Goal: Information Seeking & Learning: Learn about a topic

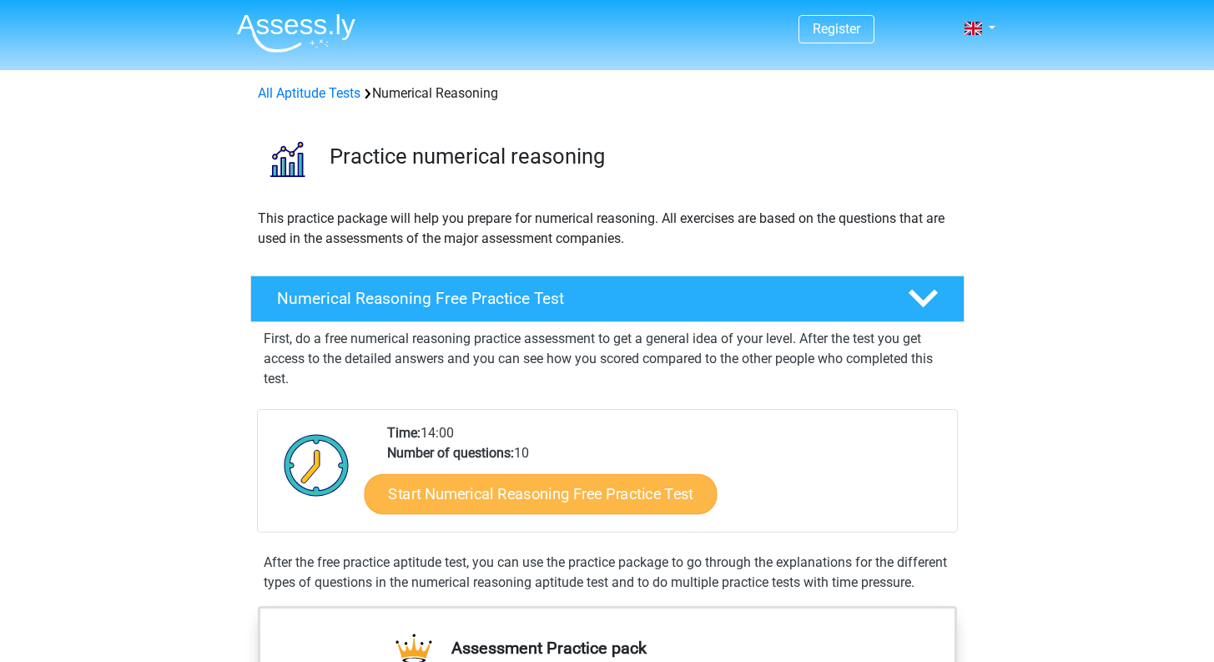
click at [595, 502] on link "Start Numerical Reasoning Free Practice Test" at bounding box center [540, 493] width 353 height 40
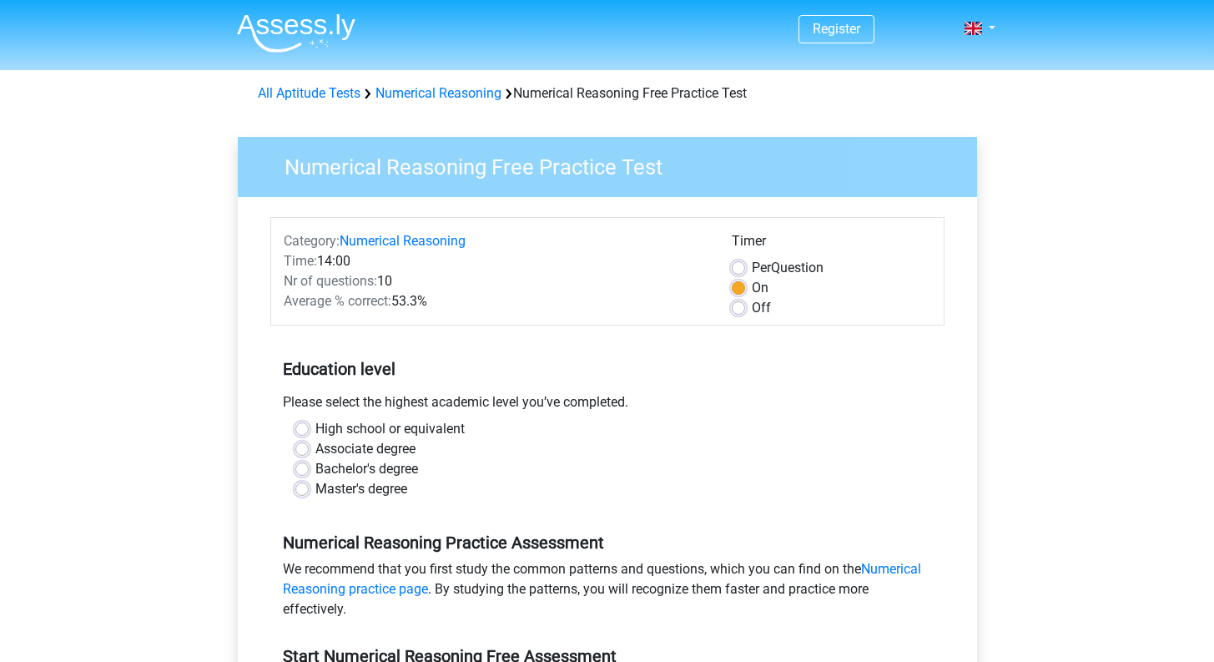
click at [312, 421] on div "High school or equivalent" at bounding box center [607, 429] width 624 height 20
click at [315, 429] on label "High school or equivalent" at bounding box center [389, 429] width 149 height 20
click at [309, 429] on input "High school or equivalent" at bounding box center [301, 427] width 13 height 17
radio input "true"
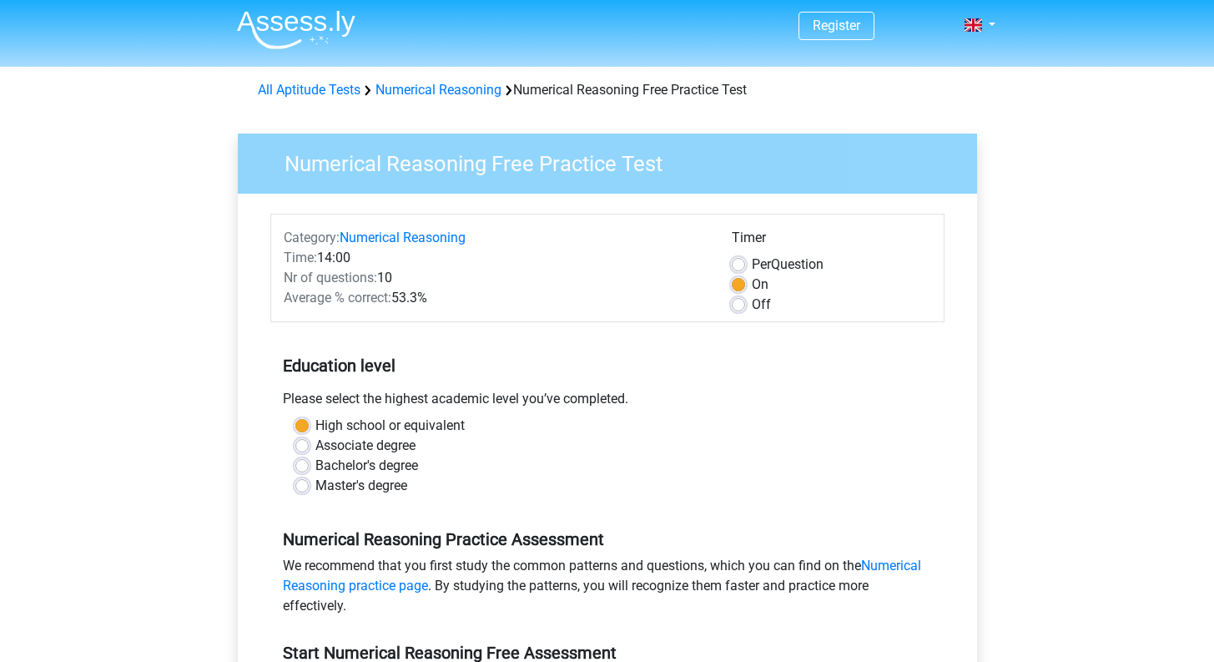
scroll to position [7, 0]
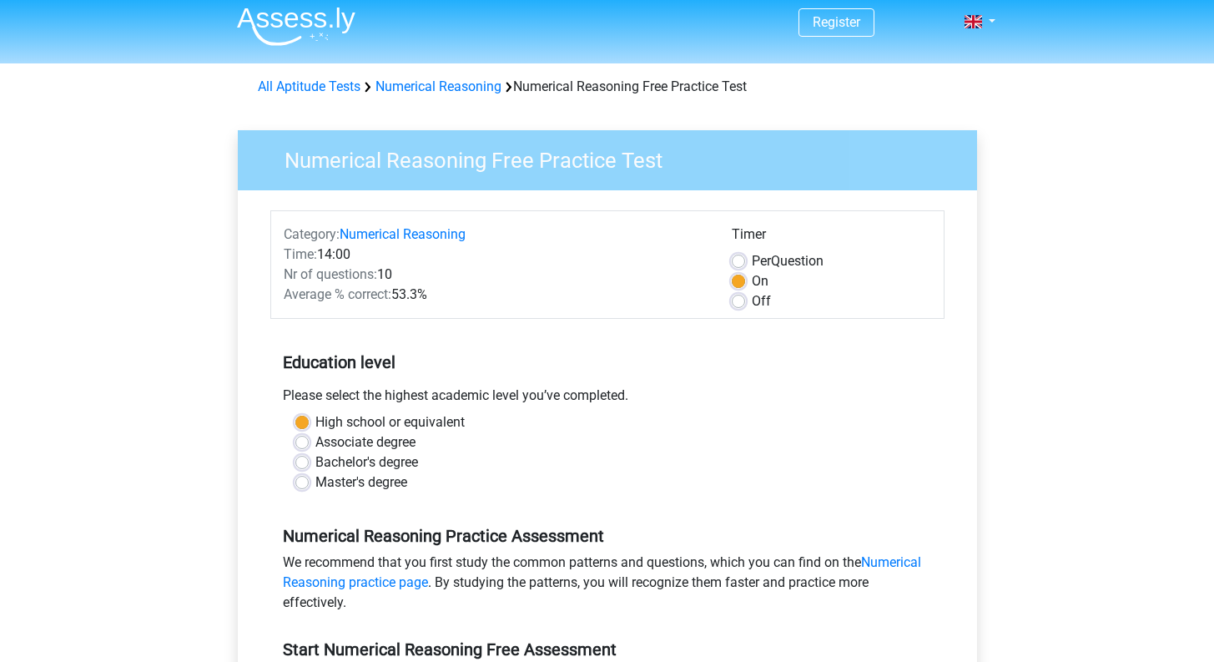
click at [752, 305] on label "Off" at bounding box center [761, 301] width 19 height 20
click at [739, 305] on input "Off" at bounding box center [738, 299] width 13 height 17
radio input "true"
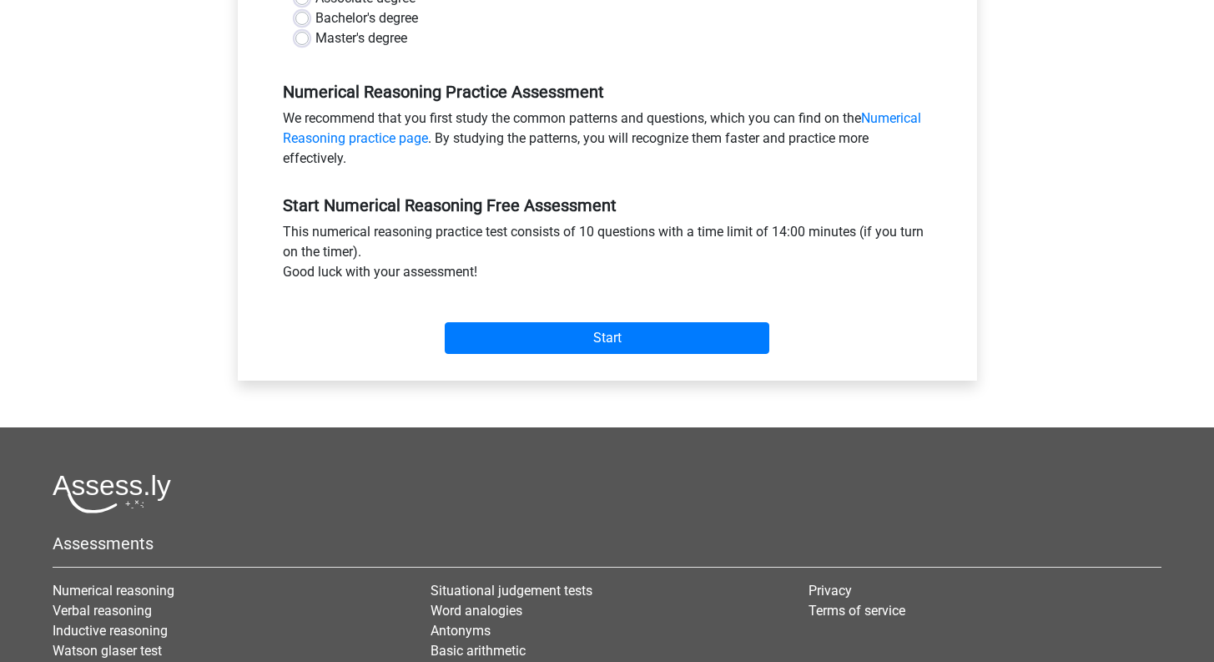
scroll to position [295, 0]
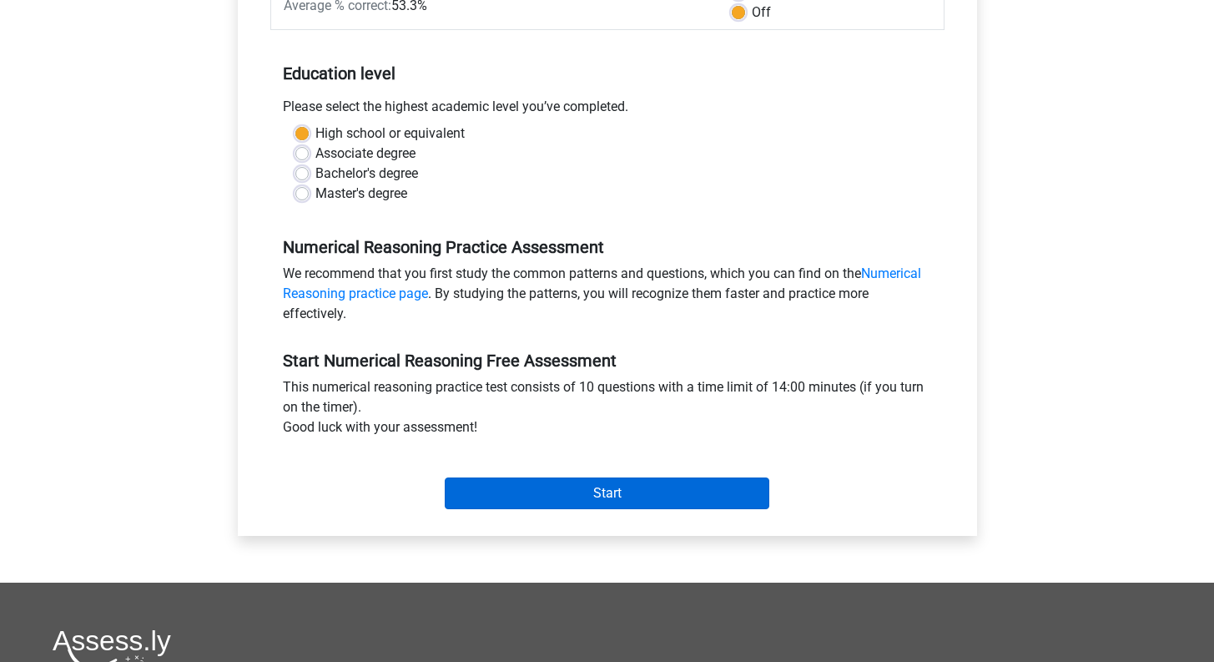
click at [738, 484] on input "Start" at bounding box center [607, 493] width 325 height 32
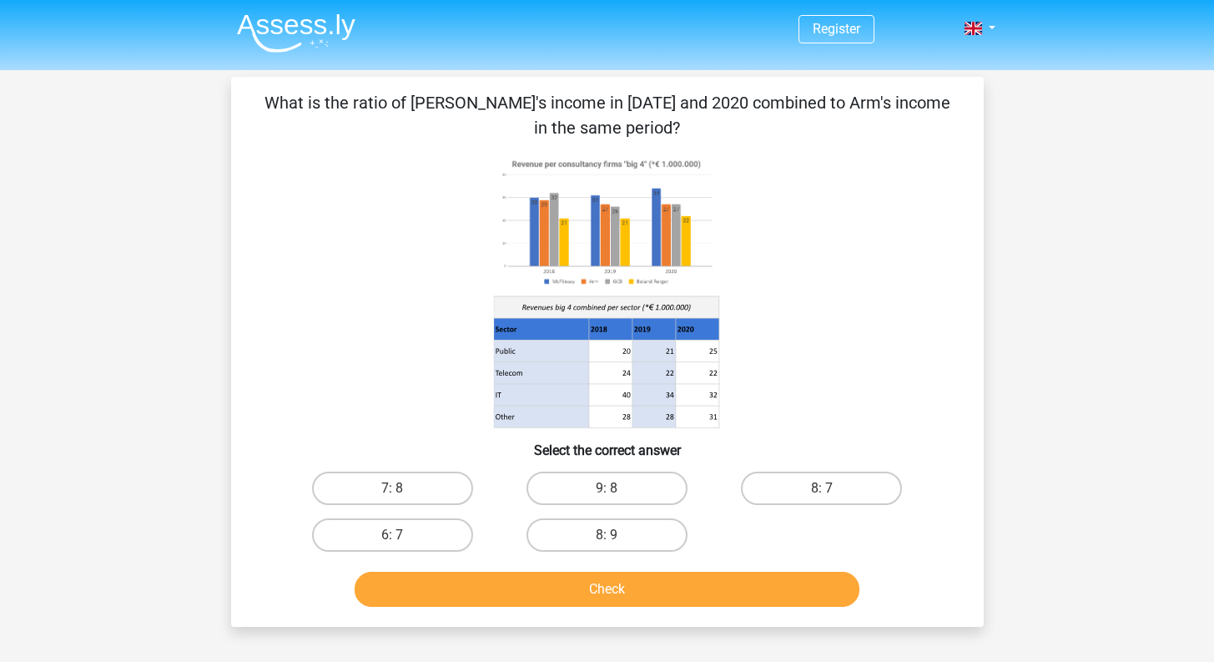
scroll to position [3, 0]
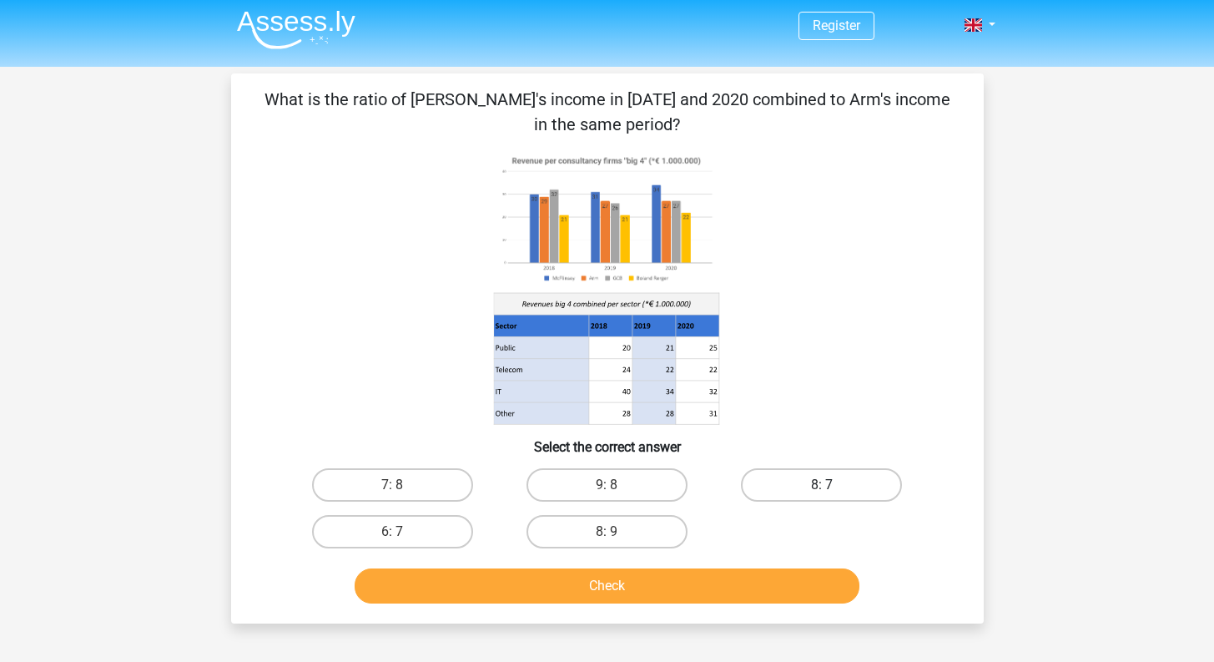
click at [810, 480] on label "8: 7" at bounding box center [821, 484] width 161 height 33
click at [822, 485] on input "8: 7" at bounding box center [827, 490] width 11 height 11
radio input "true"
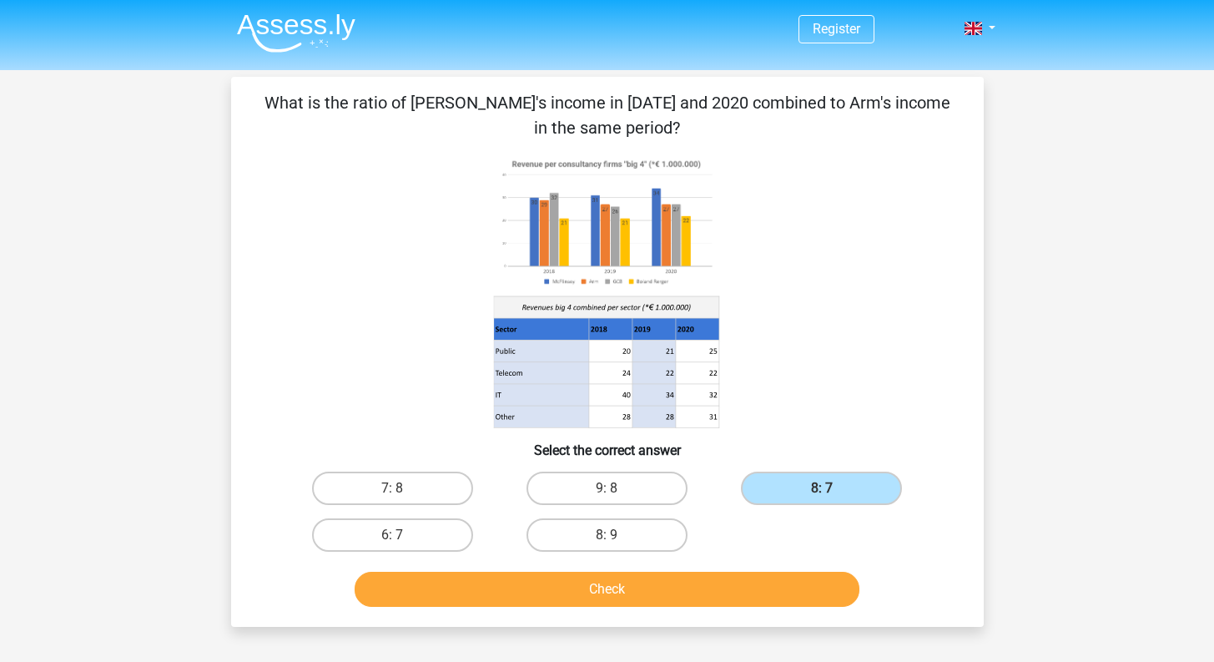
scroll to position [1, 1]
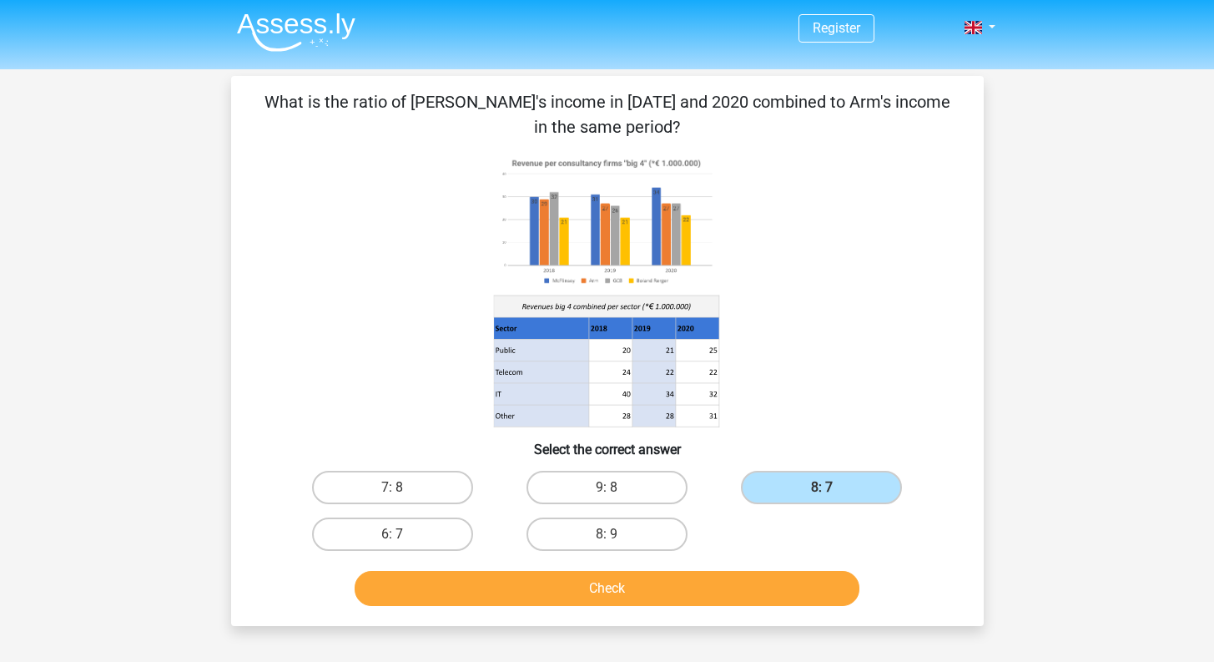
click at [703, 592] on button "Check" at bounding box center [607, 588] width 505 height 35
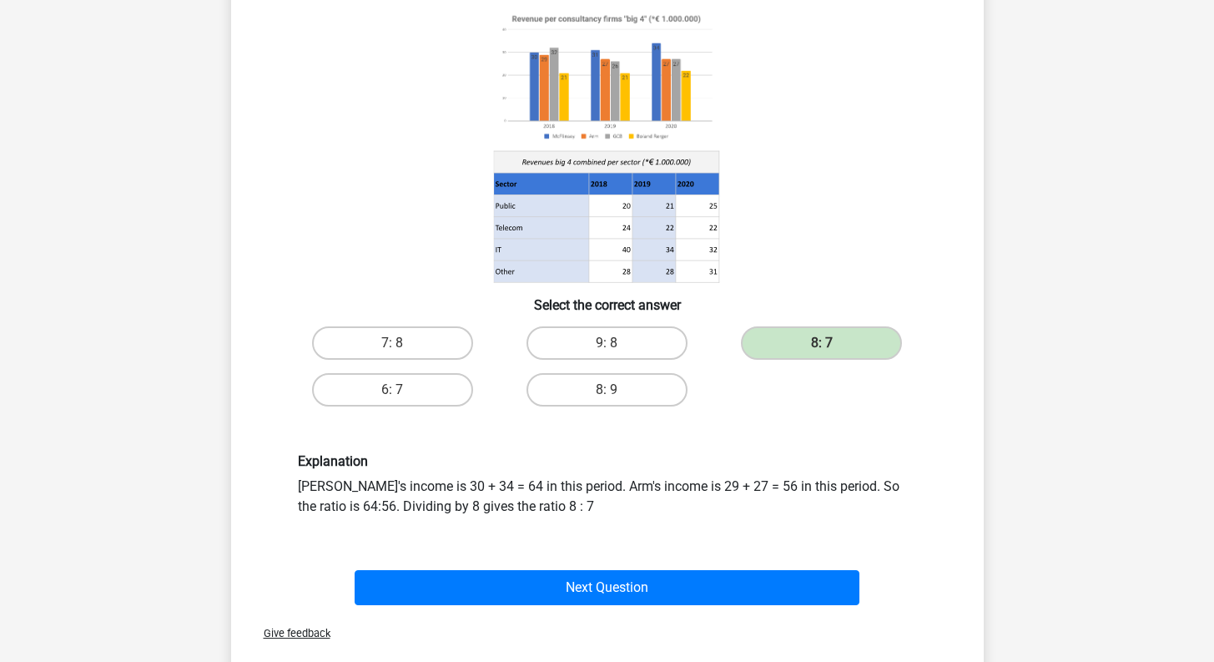
scroll to position [149, 0]
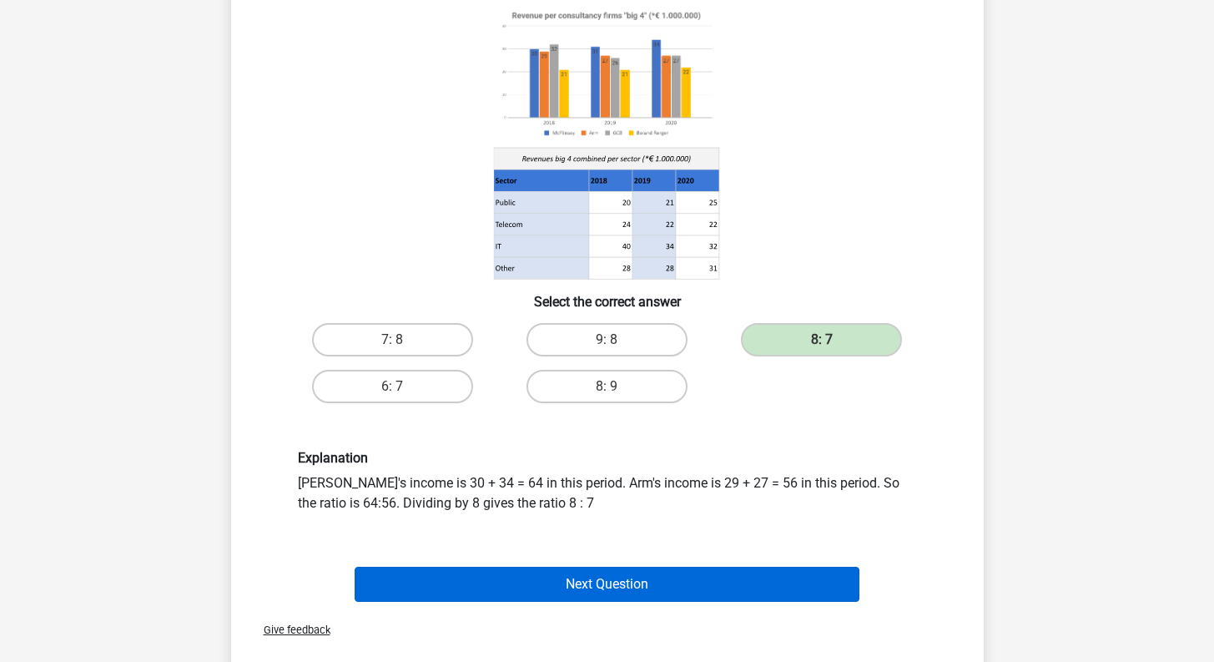
click at [683, 586] on button "Next Question" at bounding box center [607, 584] width 505 height 35
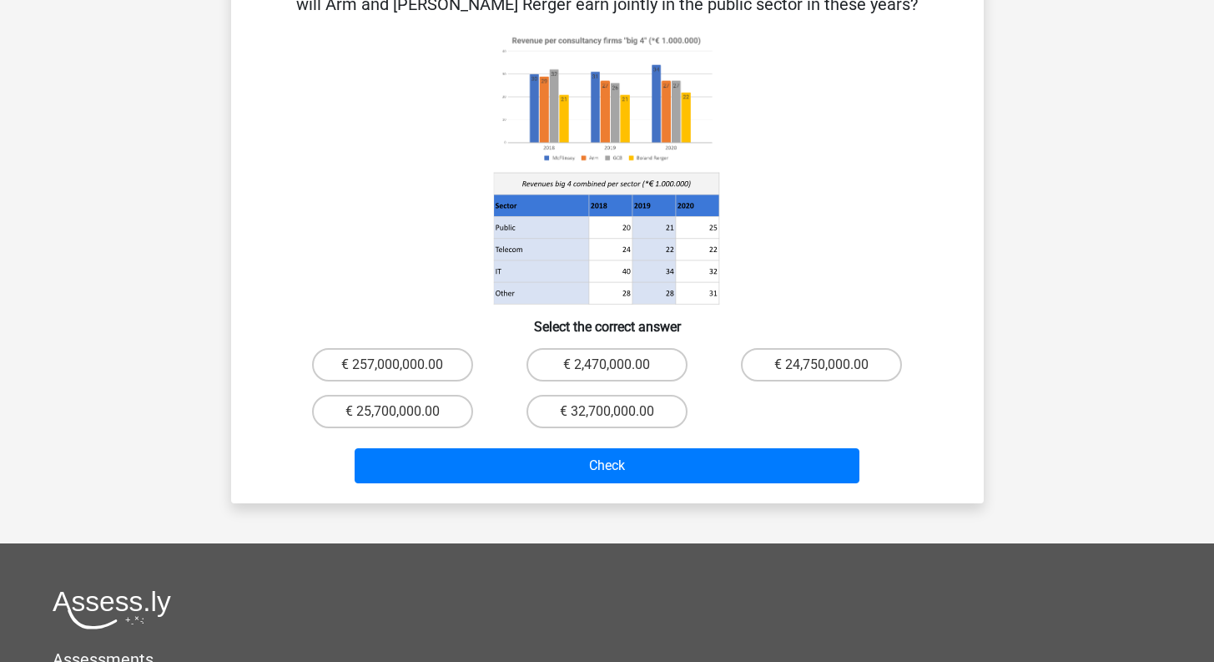
scroll to position [77, 0]
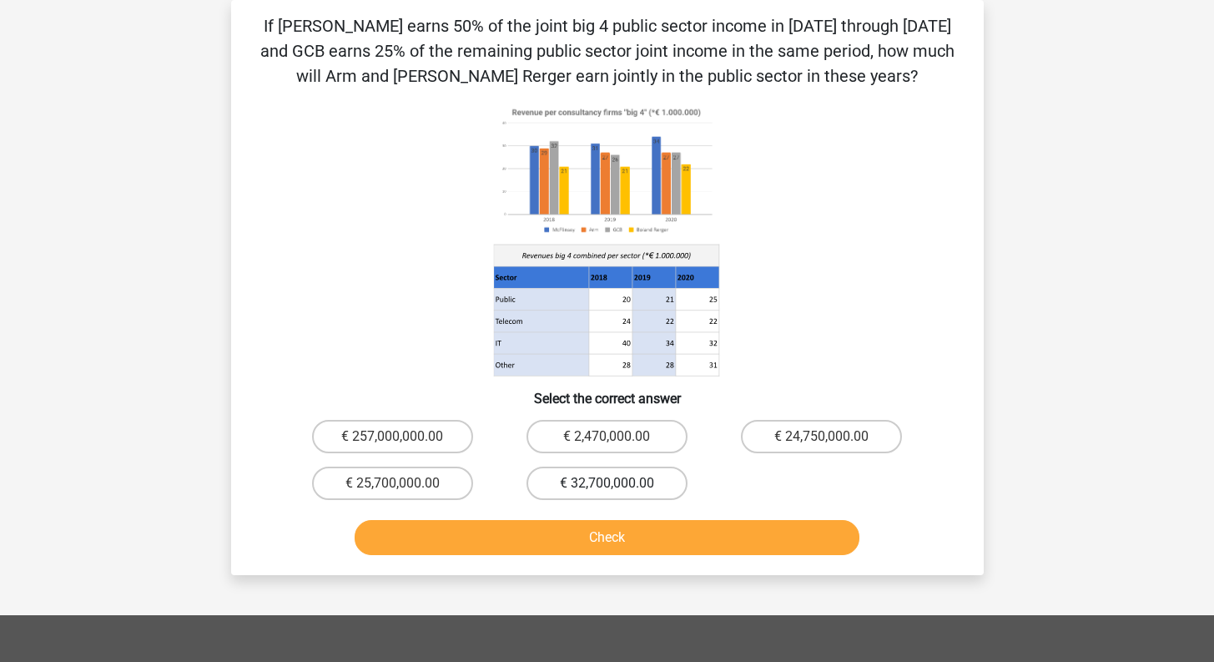
click at [638, 480] on label "€ 32,700,000.00" at bounding box center [607, 483] width 161 height 33
click at [618, 483] on input "€ 32,700,000.00" at bounding box center [612, 488] width 11 height 11
radio input "true"
click at [633, 542] on button "Check" at bounding box center [607, 537] width 505 height 35
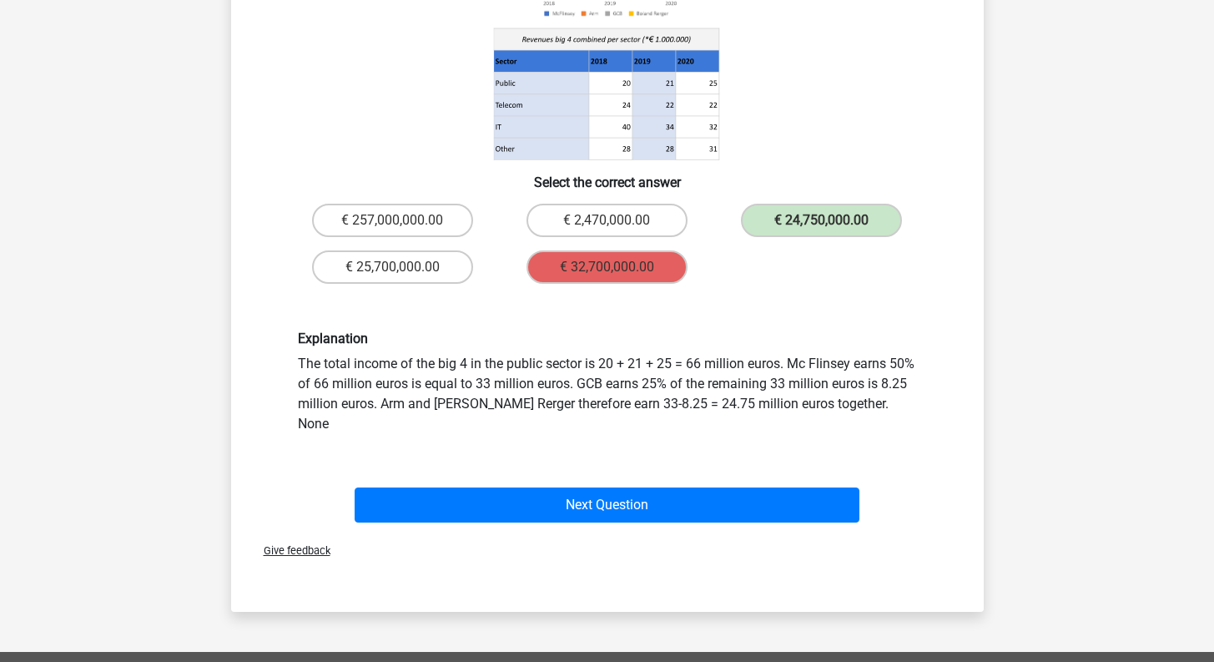
scroll to position [353, 0]
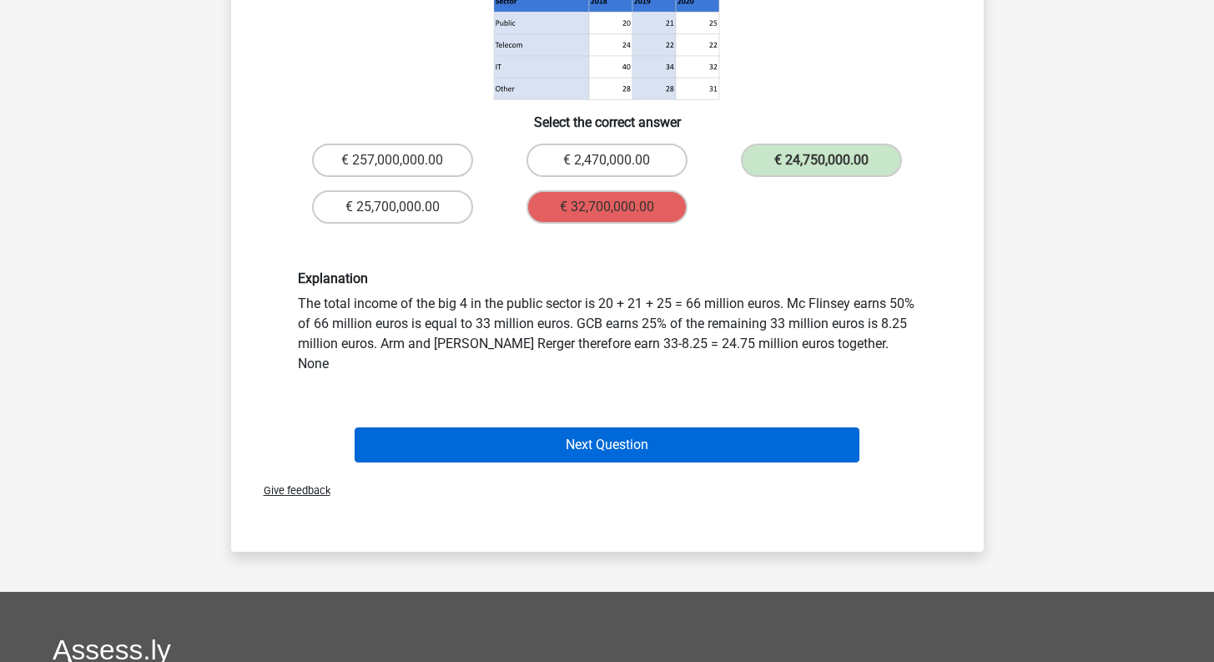
click at [727, 427] on button "Next Question" at bounding box center [607, 444] width 505 height 35
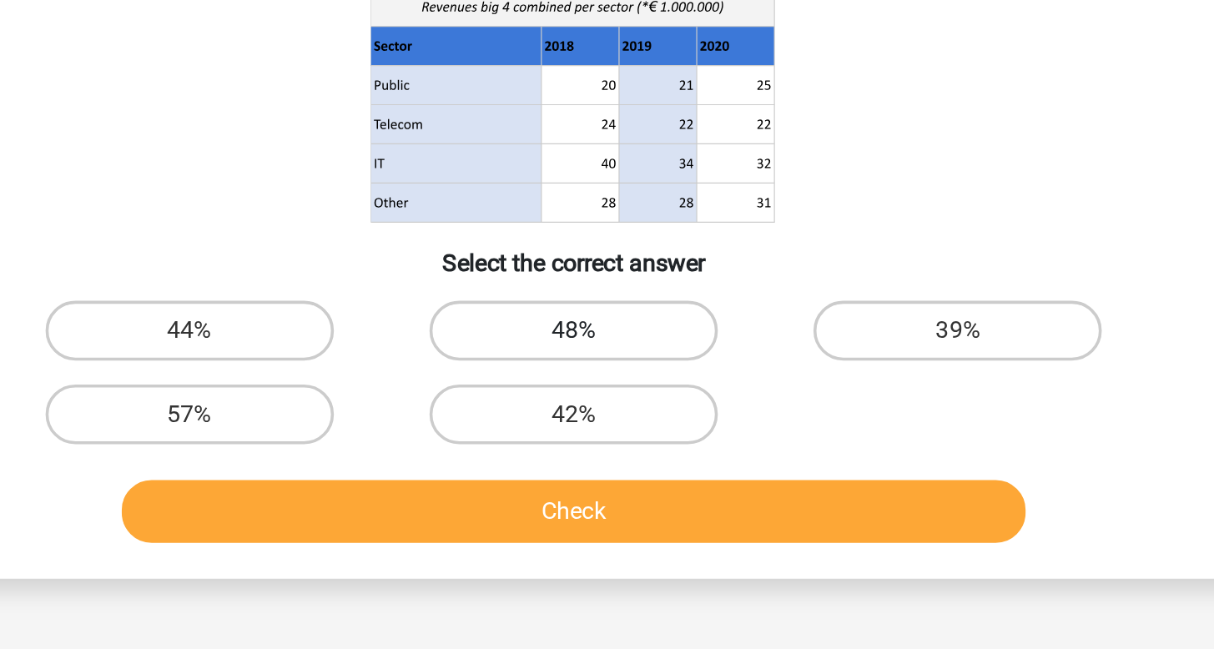
scroll to position [27, 0]
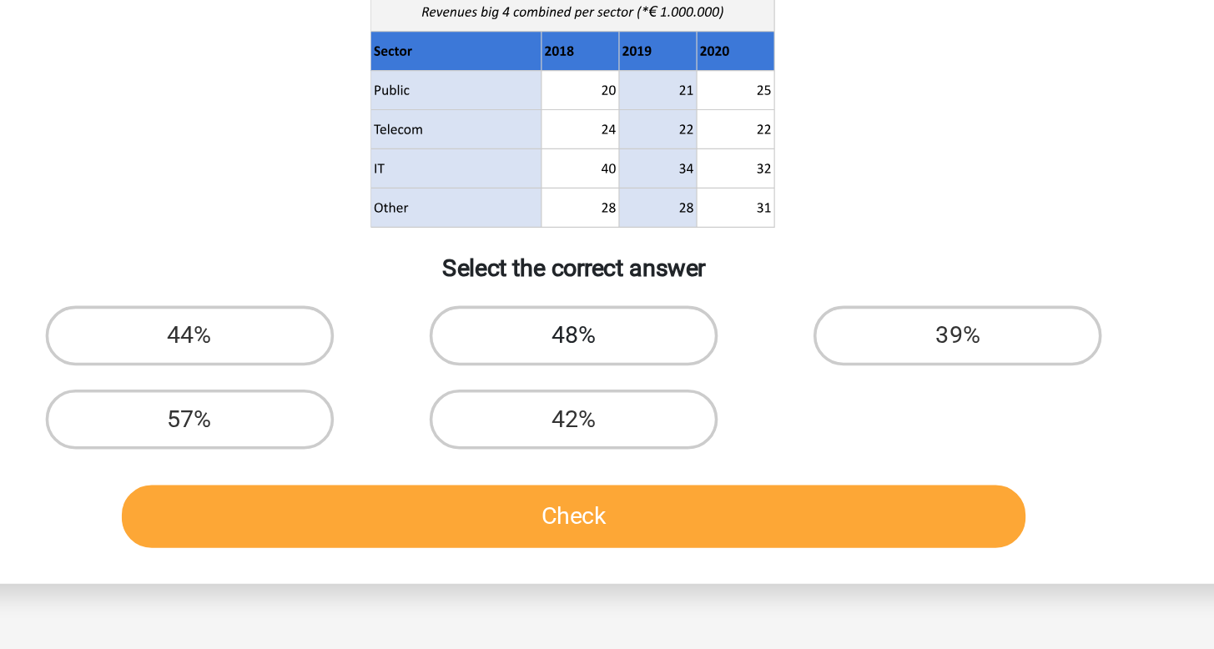
click at [527, 445] on label "48%" at bounding box center [607, 461] width 161 height 33
click at [607, 462] on input "48%" at bounding box center [612, 467] width 11 height 11
radio input "true"
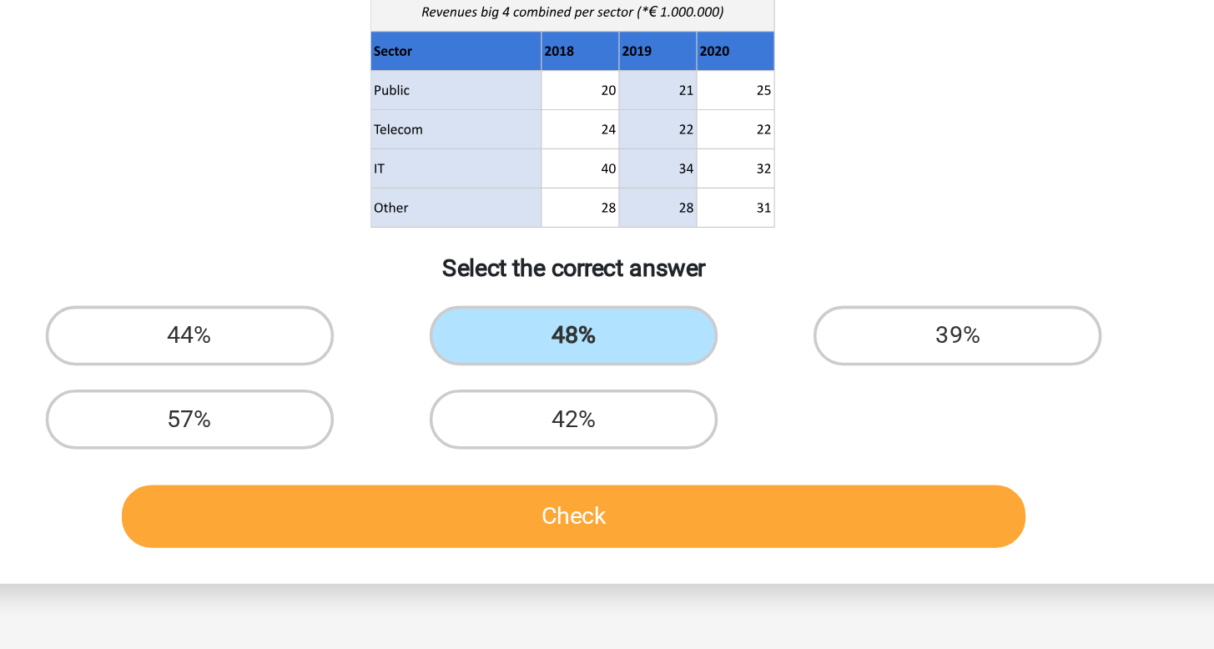
click at [355, 545] on button "Check" at bounding box center [607, 562] width 505 height 35
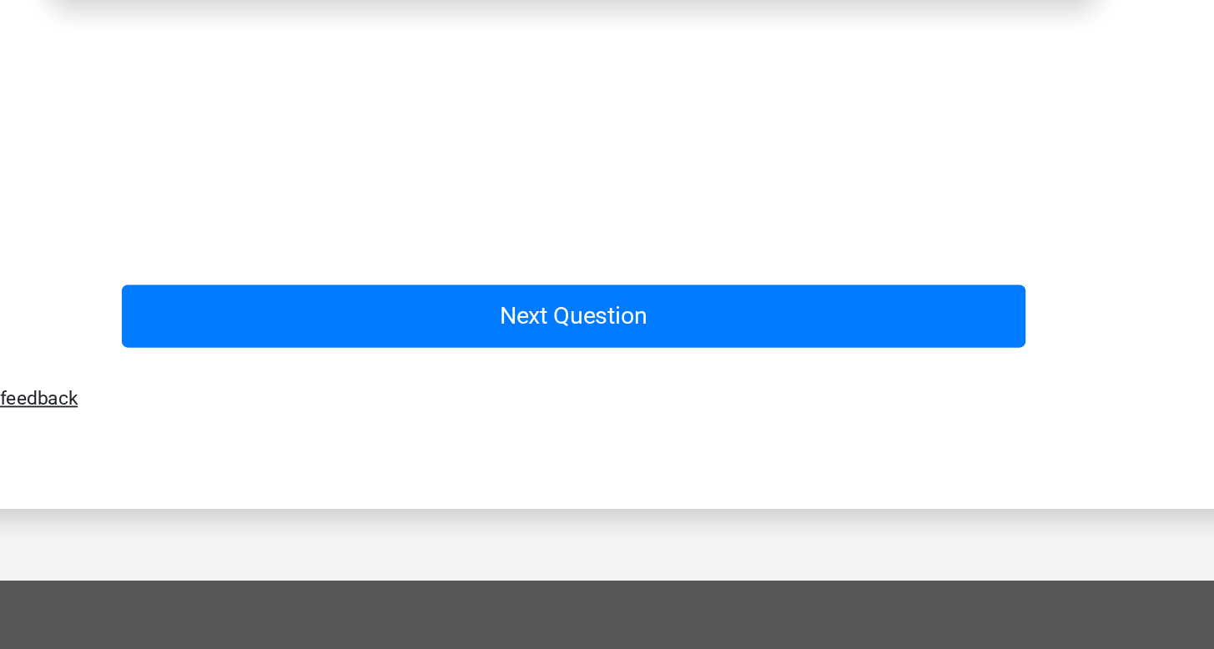
scroll to position [666, 0]
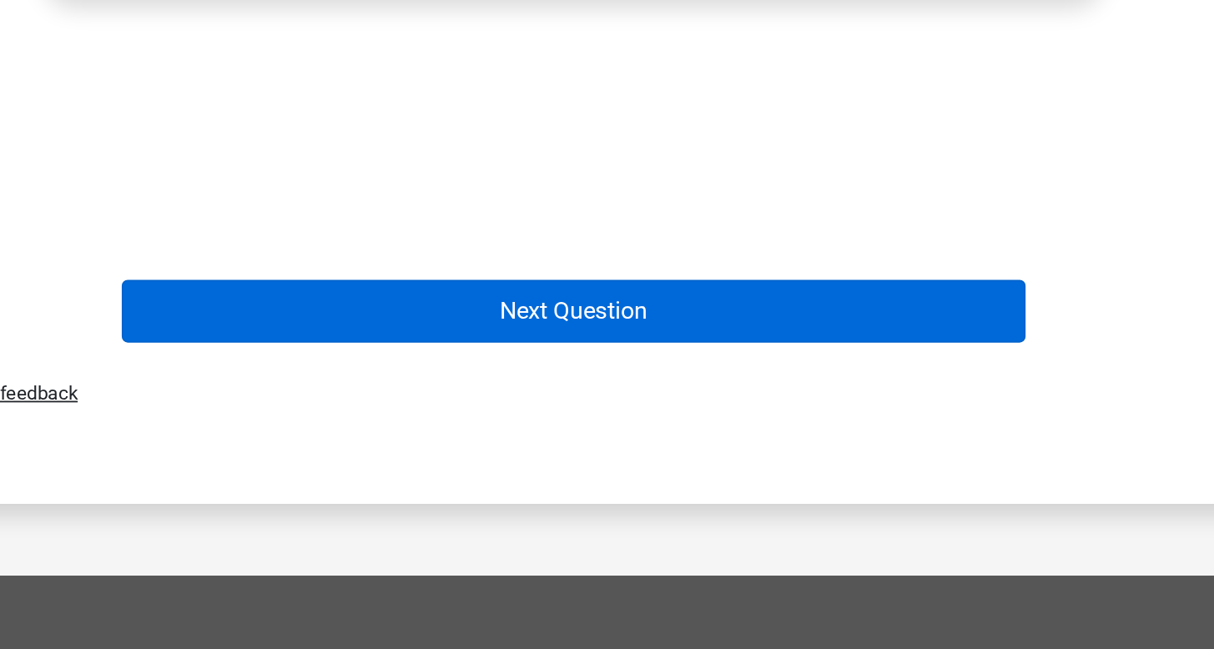
click at [359, 443] on button "Next Question" at bounding box center [607, 460] width 505 height 35
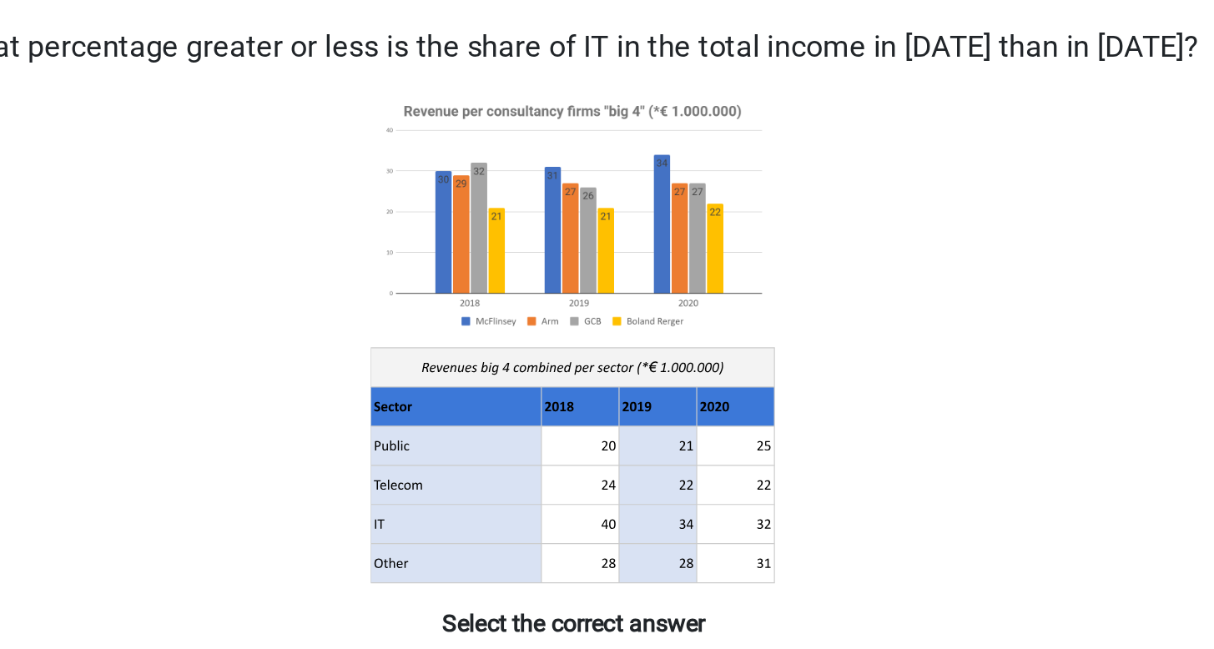
scroll to position [25, 0]
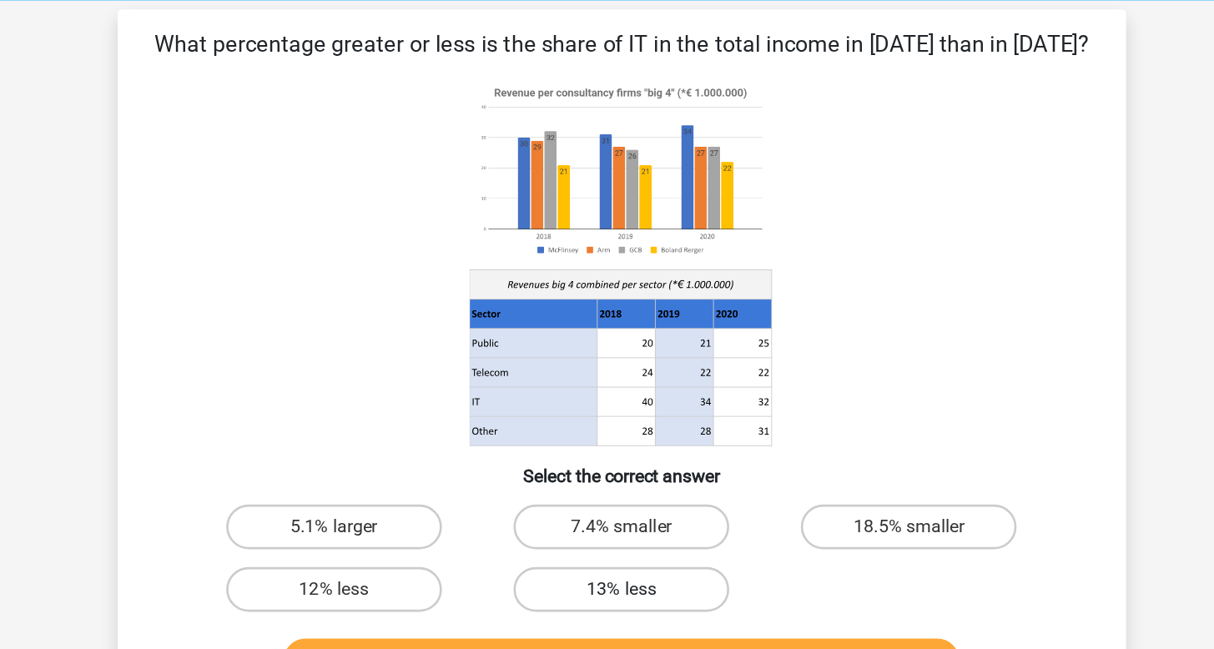
click at [527, 468] on label "13% less" at bounding box center [607, 484] width 161 height 33
click at [607, 485] on input "13% less" at bounding box center [612, 490] width 11 height 11
radio input "true"
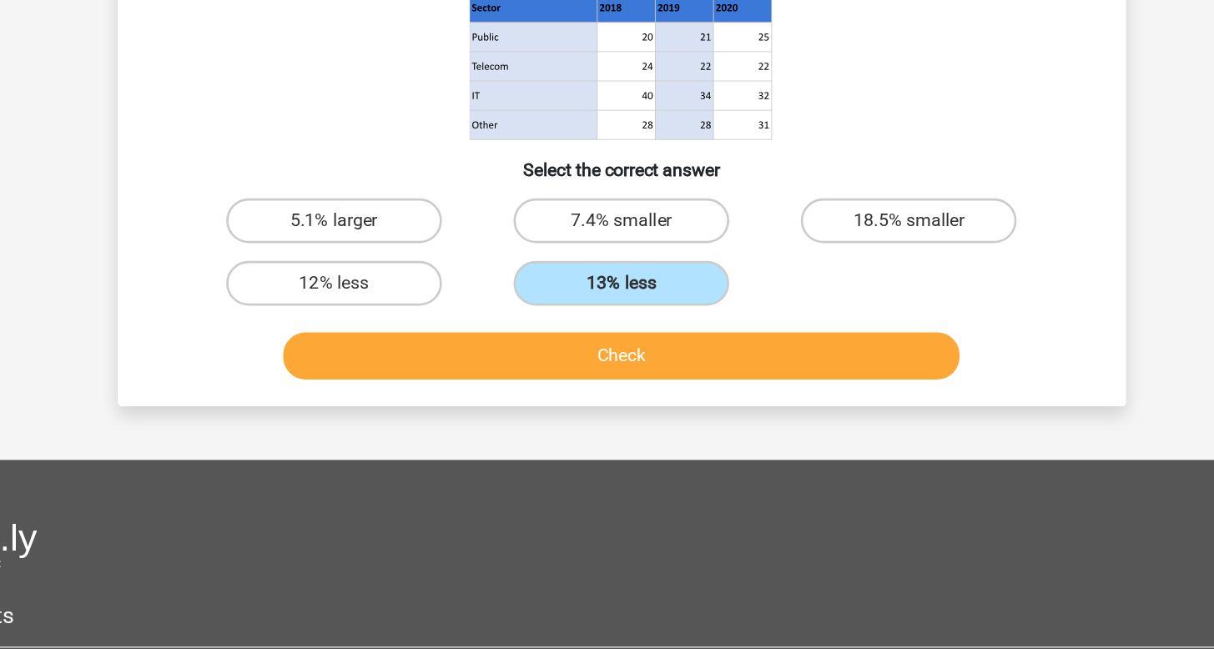
scroll to position [134, 0]
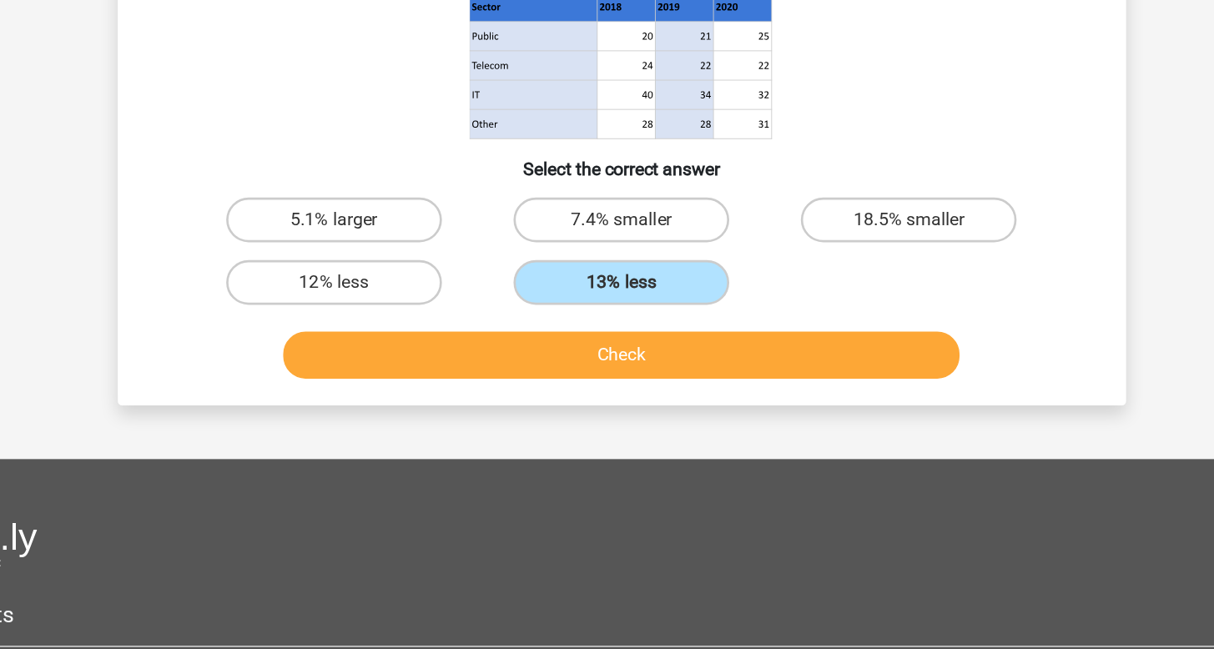
click at [511, 412] on button "Check" at bounding box center [607, 429] width 505 height 35
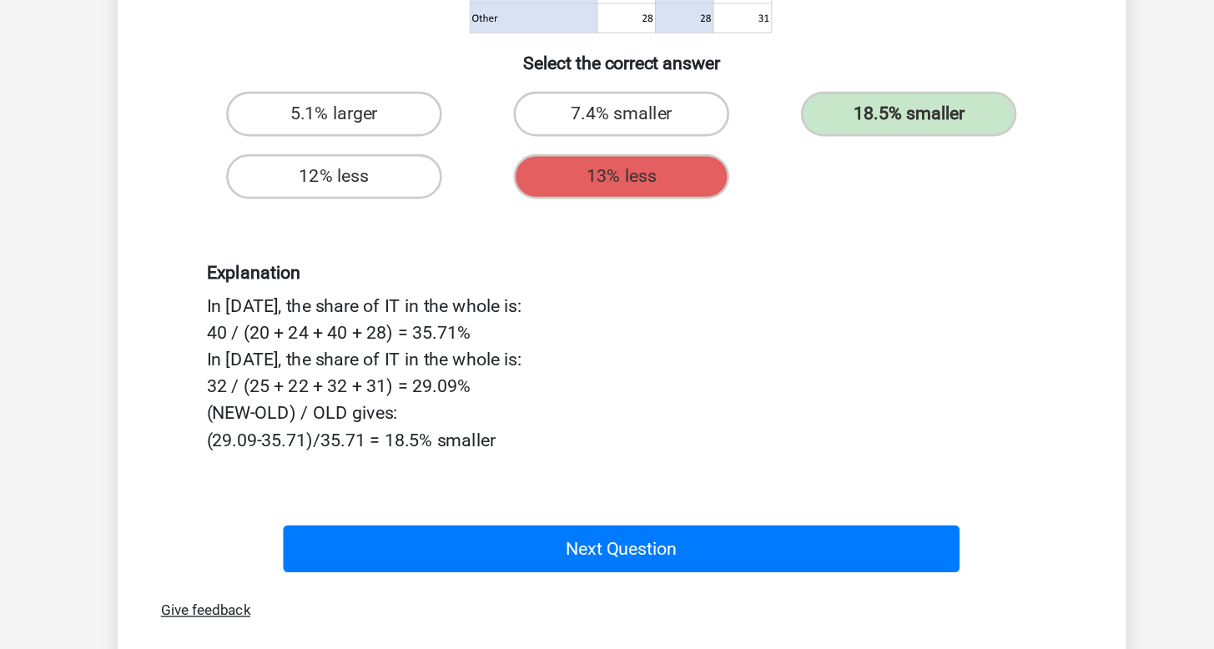
scroll to position [275, 0]
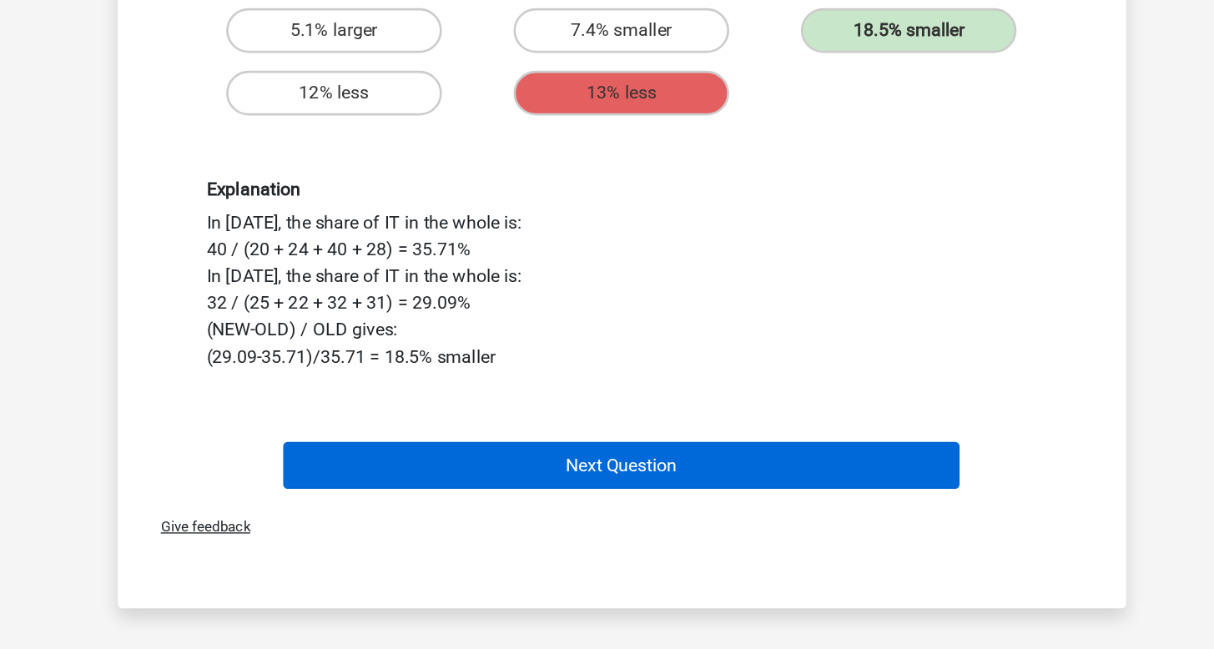
click at [477, 495] on button "Next Question" at bounding box center [607, 512] width 505 height 35
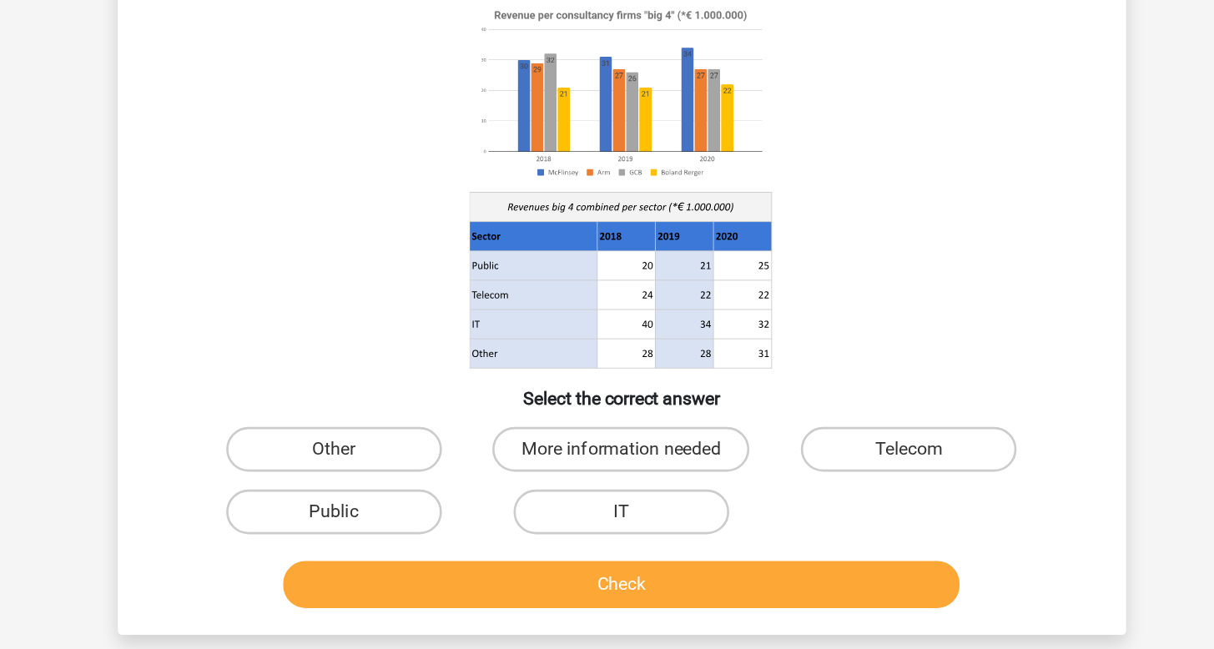
scroll to position [77, 0]
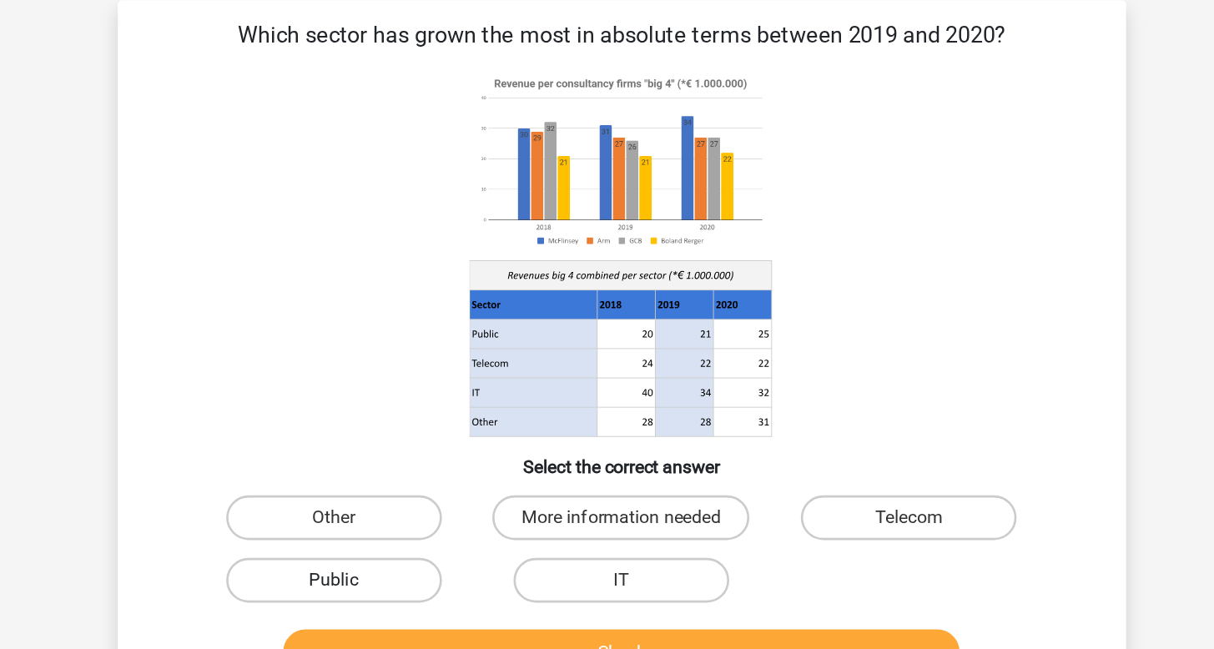
click at [312, 424] on label "Public" at bounding box center [392, 432] width 161 height 33
click at [392, 433] on input "Public" at bounding box center [397, 438] width 11 height 11
radio input "true"
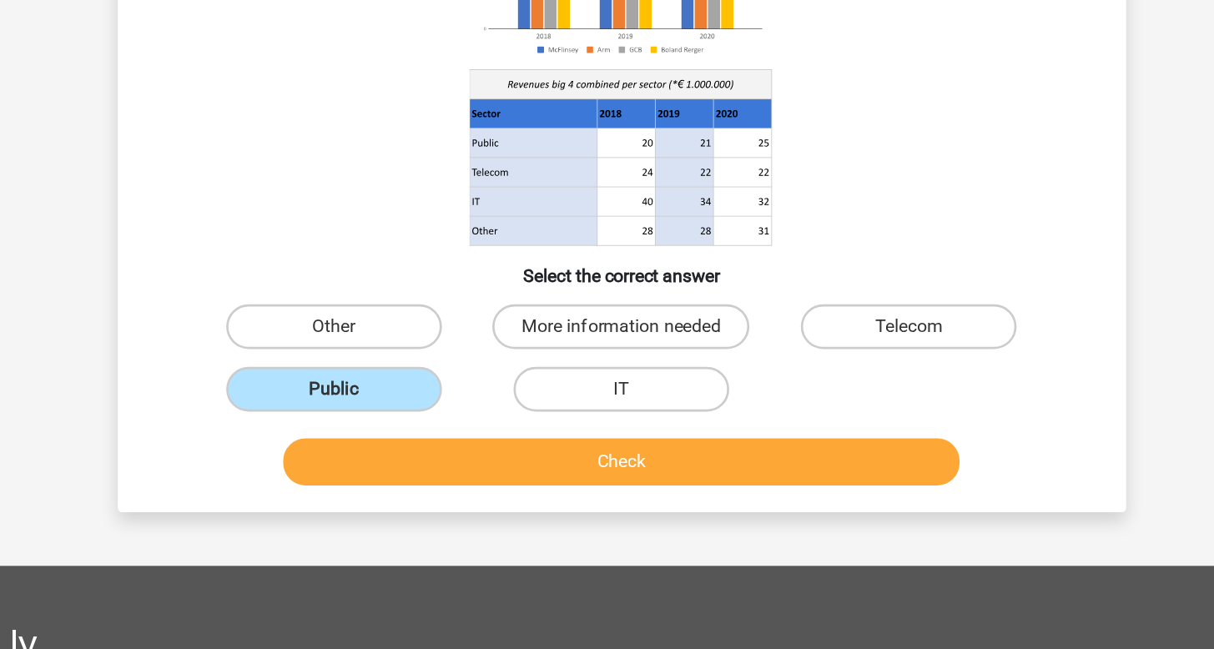
click at [355, 470] on button "Check" at bounding box center [607, 487] width 505 height 35
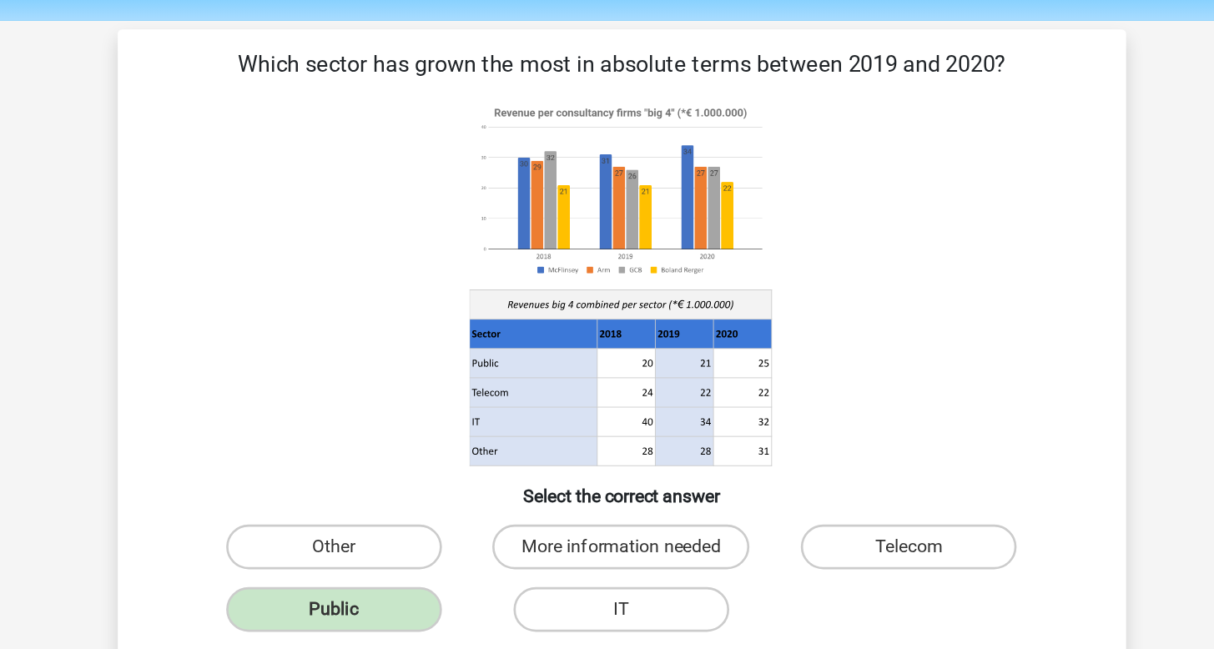
scroll to position [45, 0]
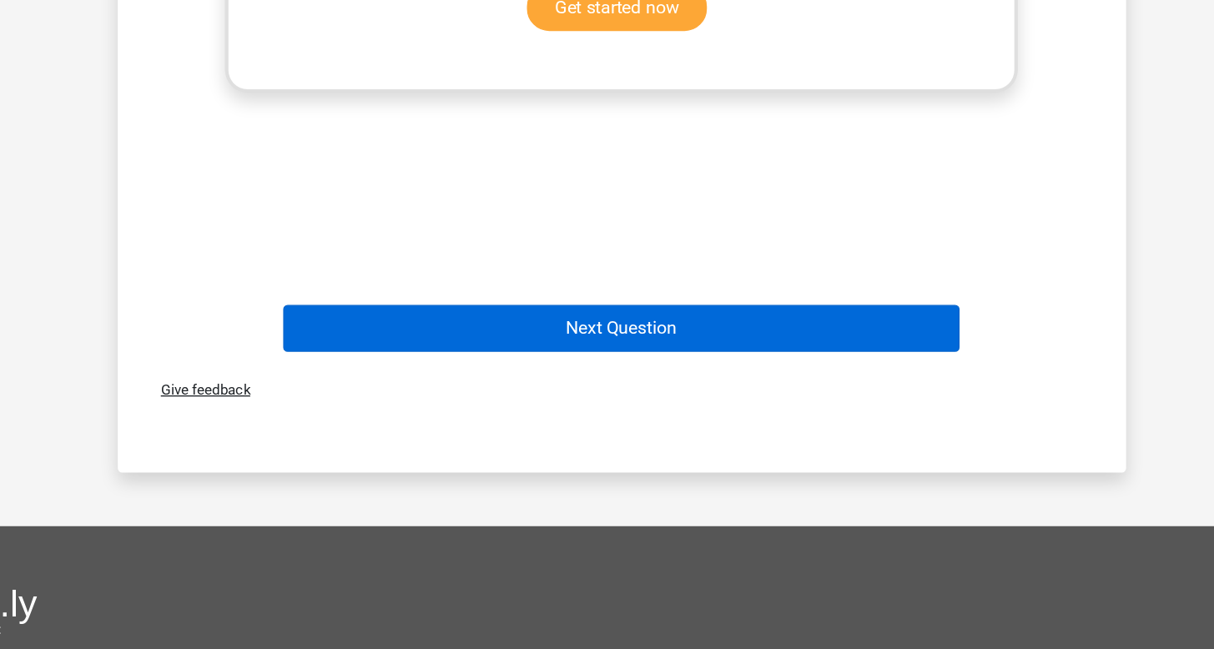
click at [457, 392] on button "Next Question" at bounding box center [607, 409] width 505 height 35
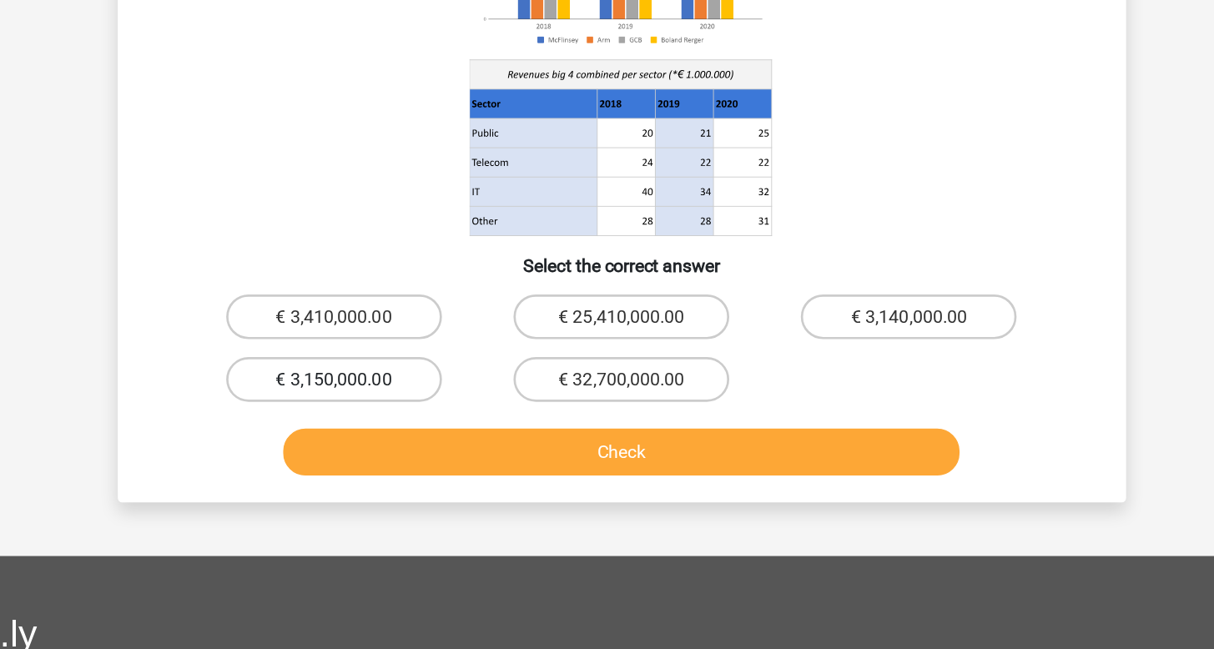
scroll to position [87, 0]
click at [312, 385] on label "€ 3,410,000.00" at bounding box center [392, 401] width 161 height 33
click at [392, 401] on input "€ 3,410,000.00" at bounding box center [397, 406] width 11 height 11
radio input "true"
click at [322, 472] on div "Check" at bounding box center [607, 499] width 699 height 55
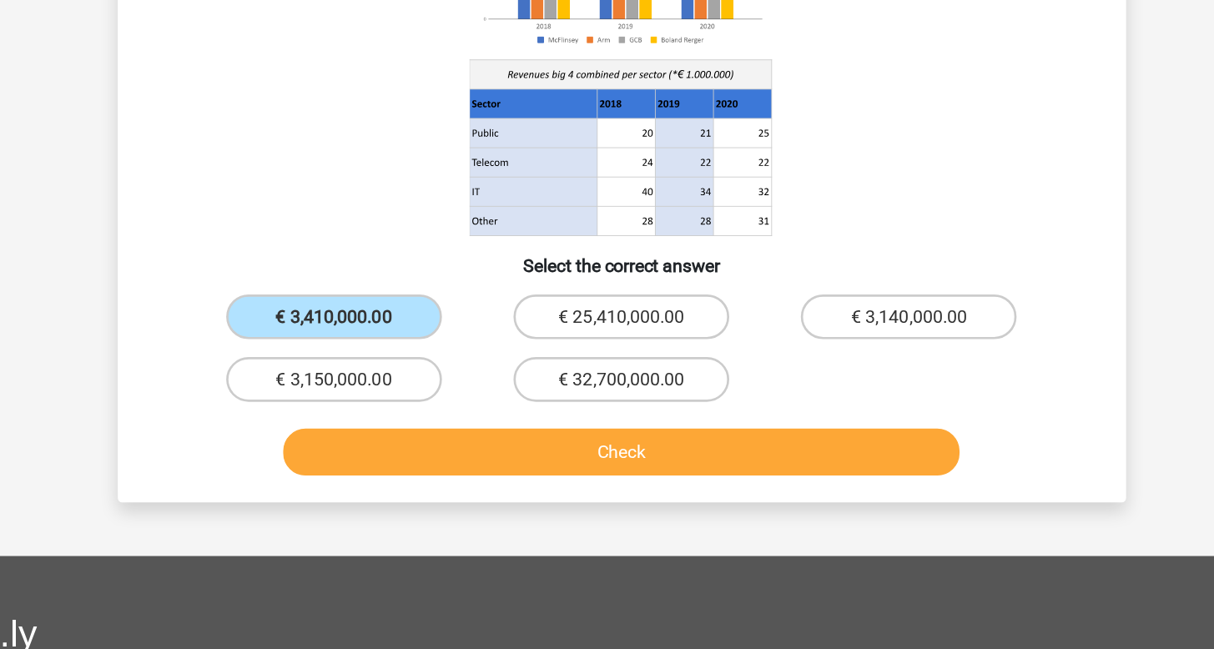
click at [355, 485] on button "Check" at bounding box center [607, 502] width 505 height 35
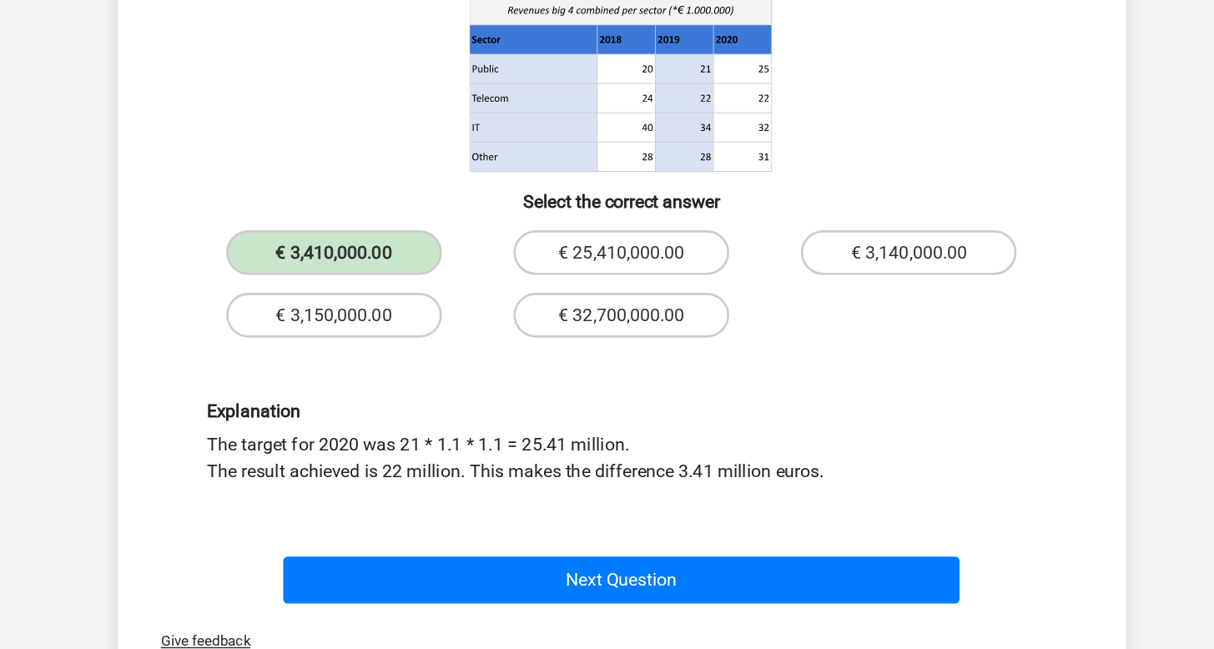
scroll to position [157, 0]
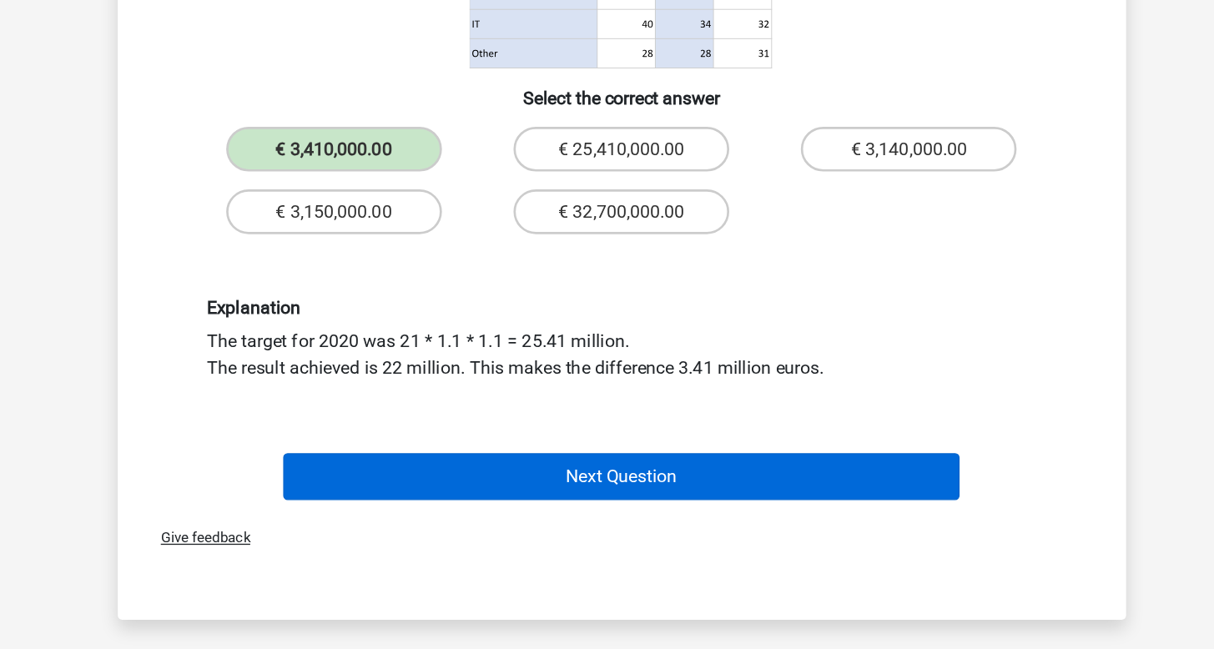
click at [355, 503] on button "Next Question" at bounding box center [607, 520] width 505 height 35
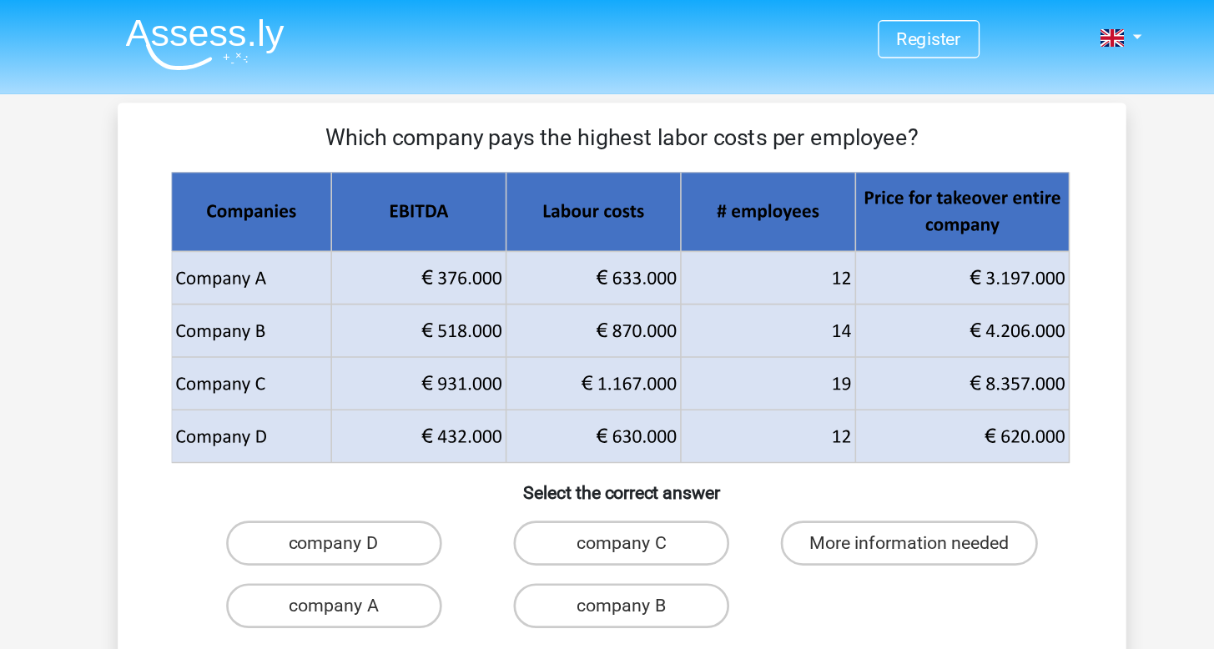
scroll to position [0, 0]
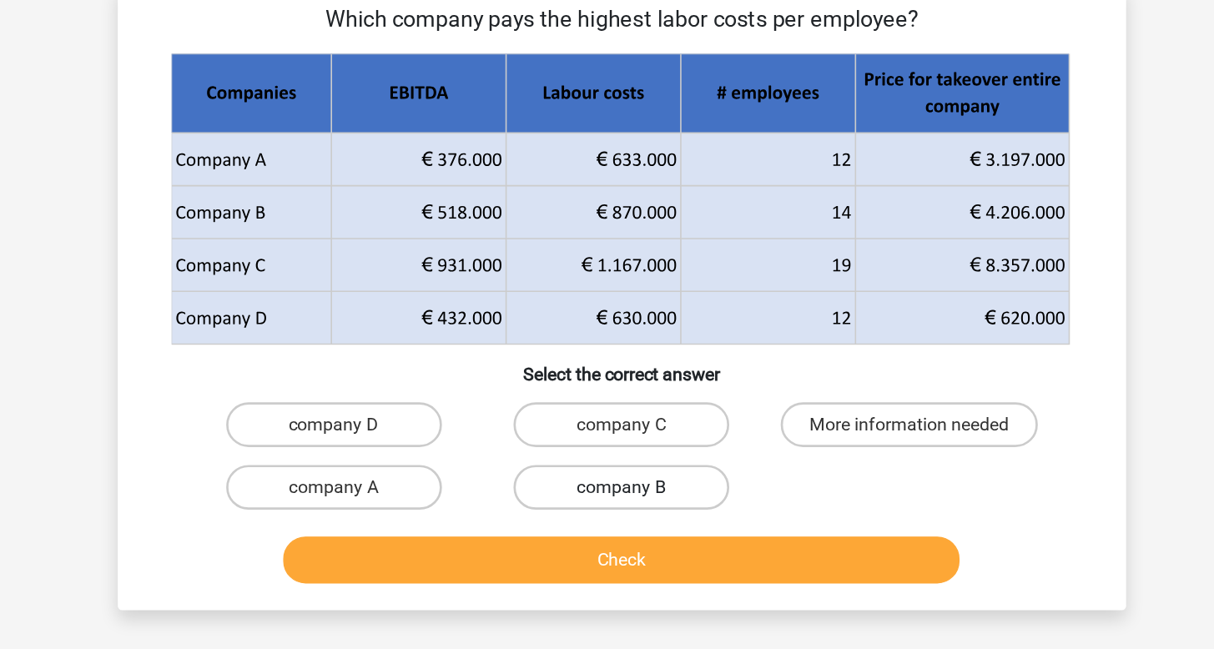
click at [527, 436] on label "company B" at bounding box center [607, 452] width 161 height 33
click at [607, 452] on input "company B" at bounding box center [612, 457] width 11 height 11
radio input "true"
click at [468, 489] on button "Check" at bounding box center [607, 506] width 505 height 35
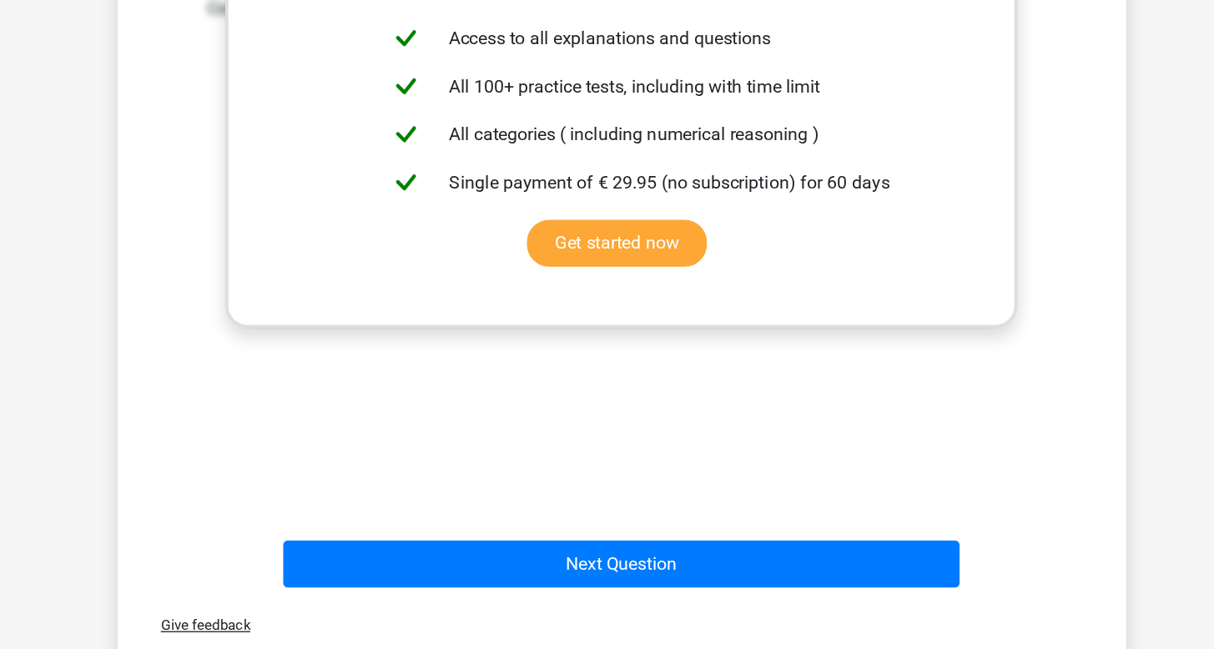
scroll to position [491, 0]
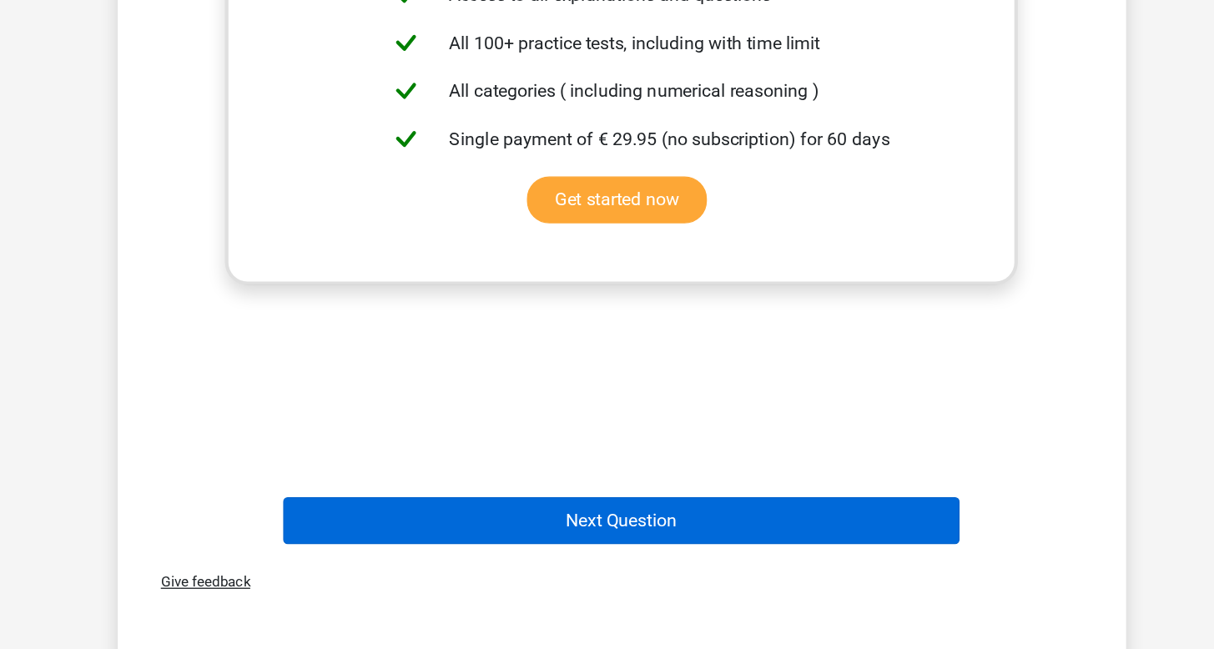
click at [419, 536] on button "Next Question" at bounding box center [607, 553] width 505 height 35
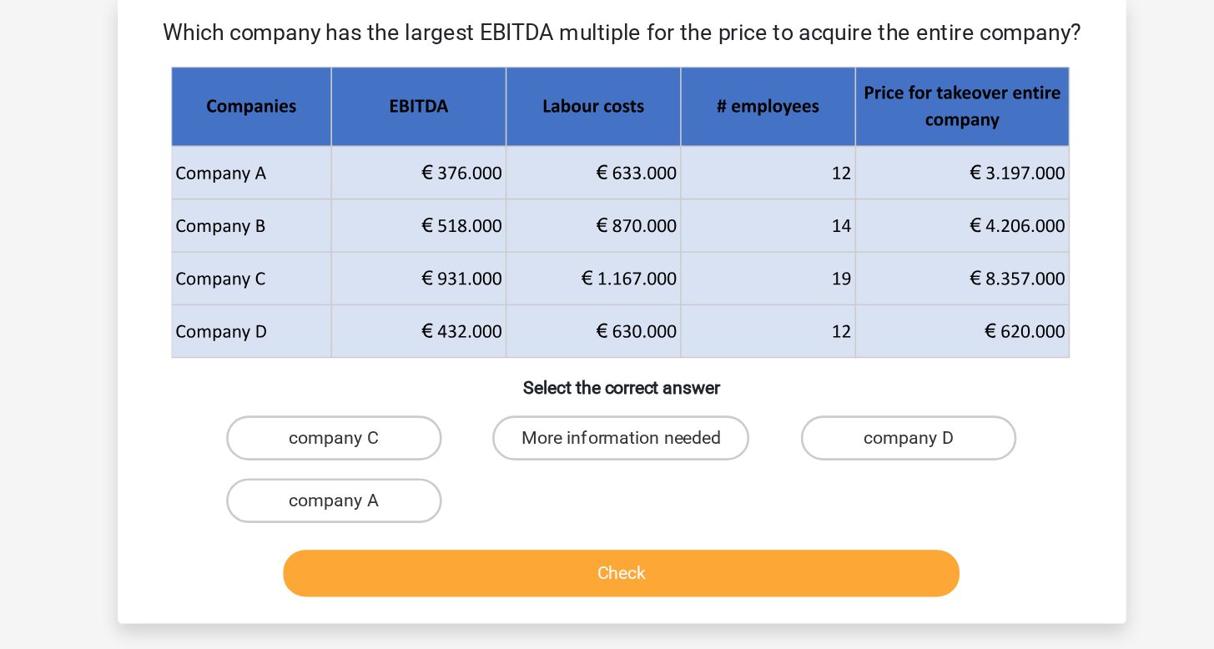
scroll to position [77, 0]
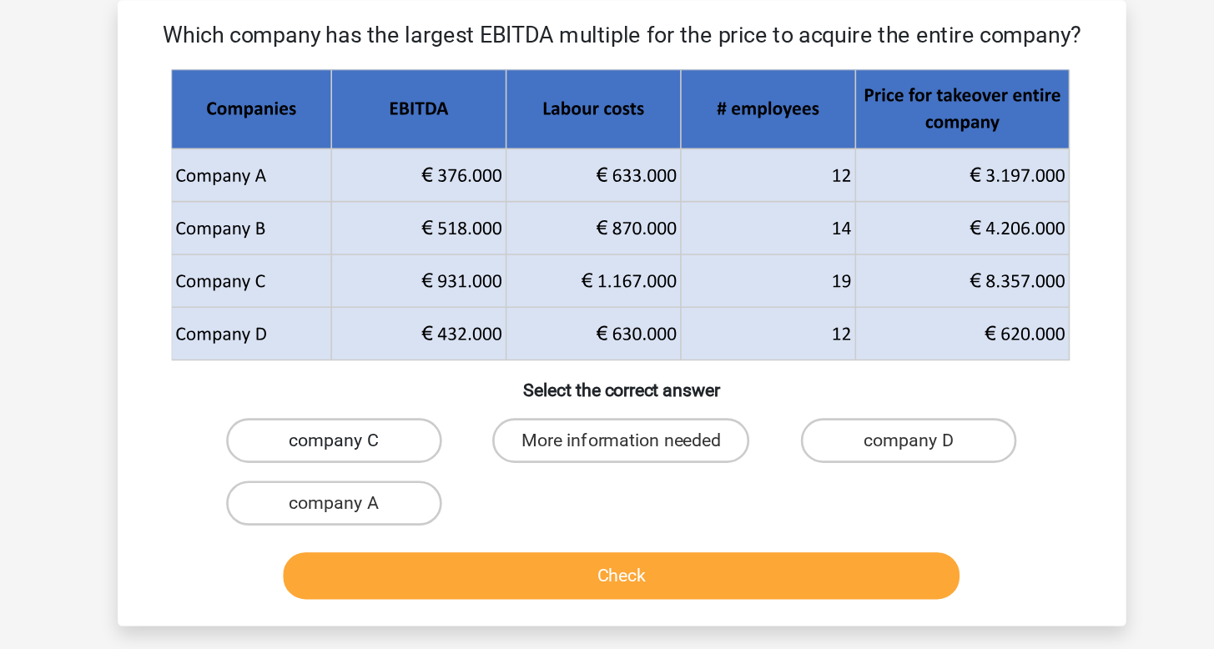
click at [312, 323] on label "company C" at bounding box center [392, 328] width 161 height 33
click at [392, 329] on input "company C" at bounding box center [397, 334] width 11 height 11
radio input "true"
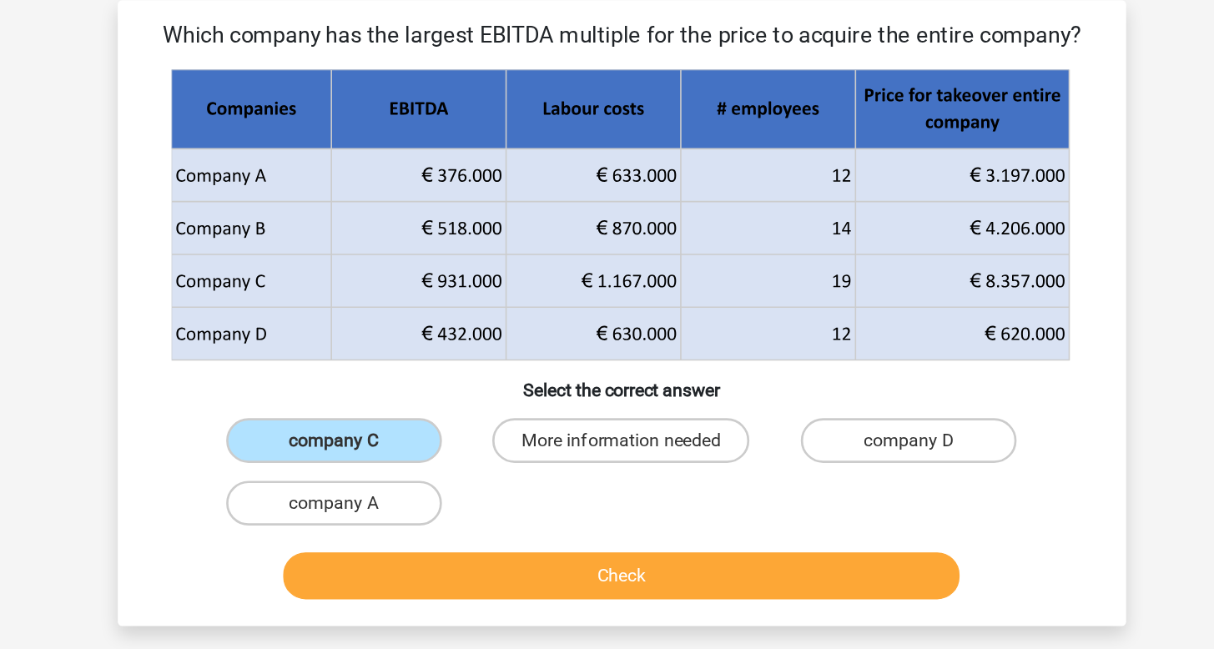
click at [355, 423] on button "Check" at bounding box center [607, 429] width 505 height 35
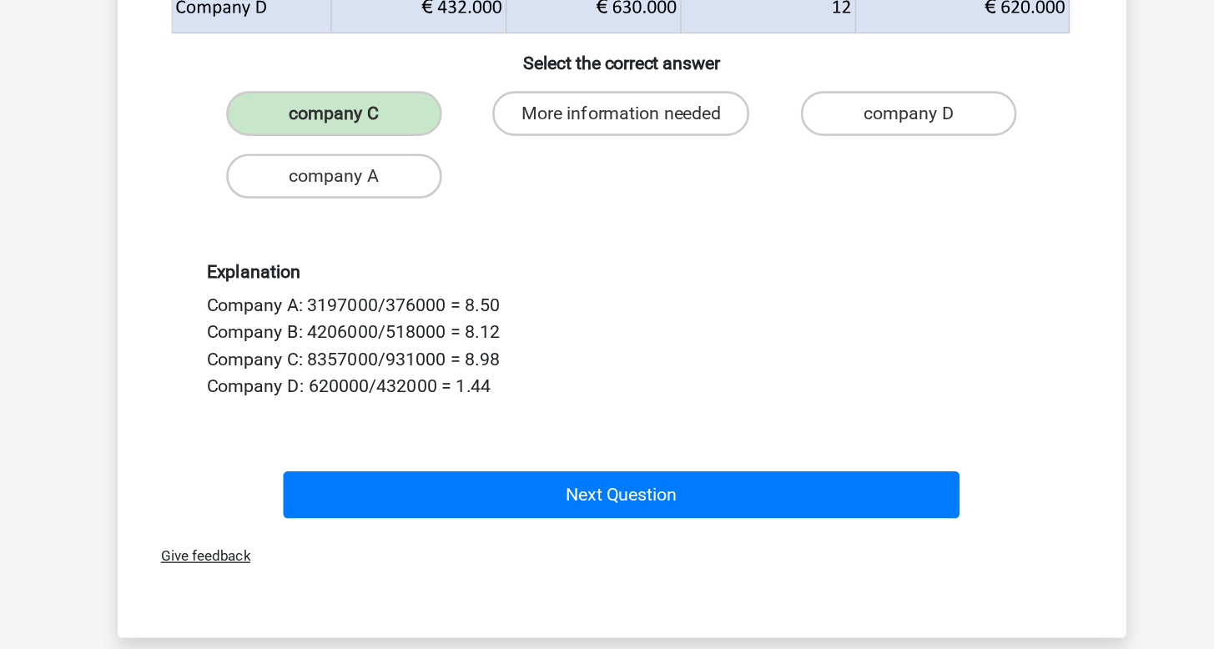
scroll to position [180, 0]
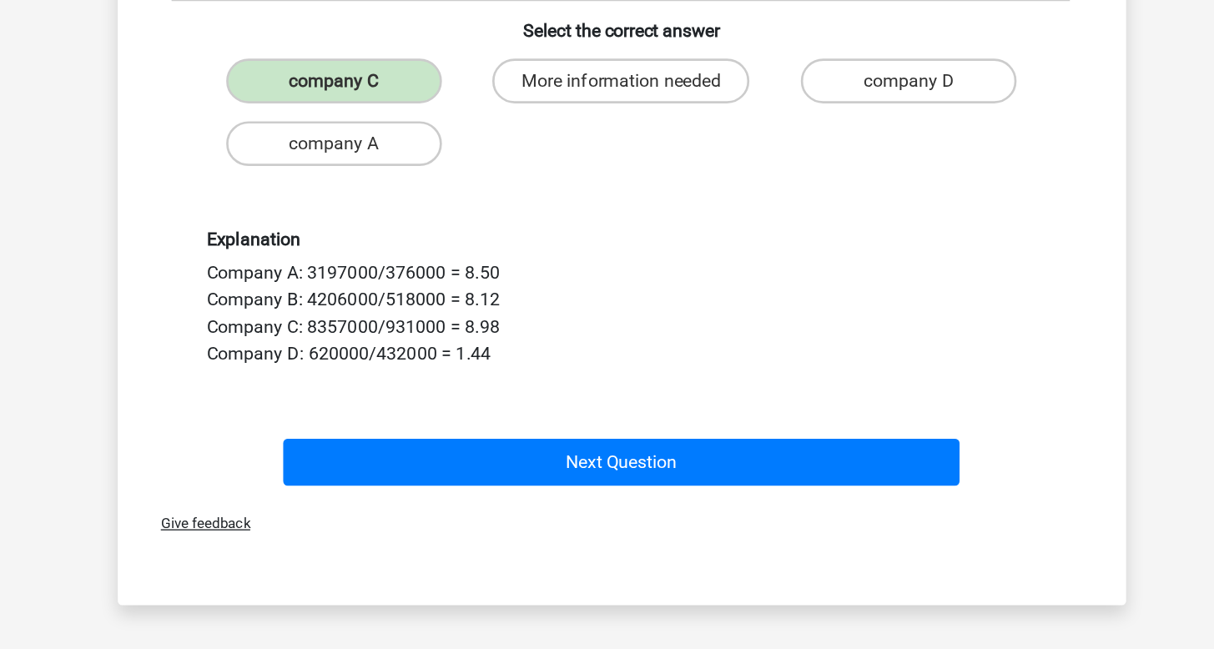
drag, startPoint x: 387, startPoint y: 349, endPoint x: 401, endPoint y: 275, distance: 74.6
click at [401, 275] on div "Which company has the largest EBITDA multiple for the price to acquire the enti…" at bounding box center [607, 221] width 739 height 623
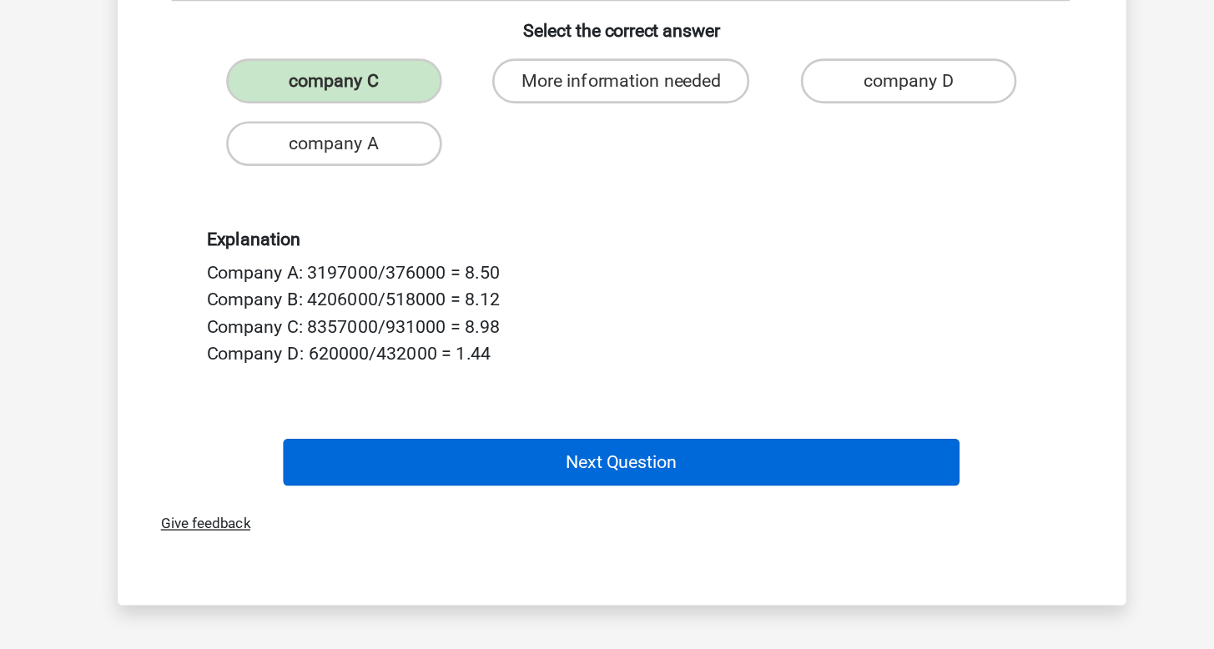
click at [429, 492] on button "Next Question" at bounding box center [607, 509] width 505 height 35
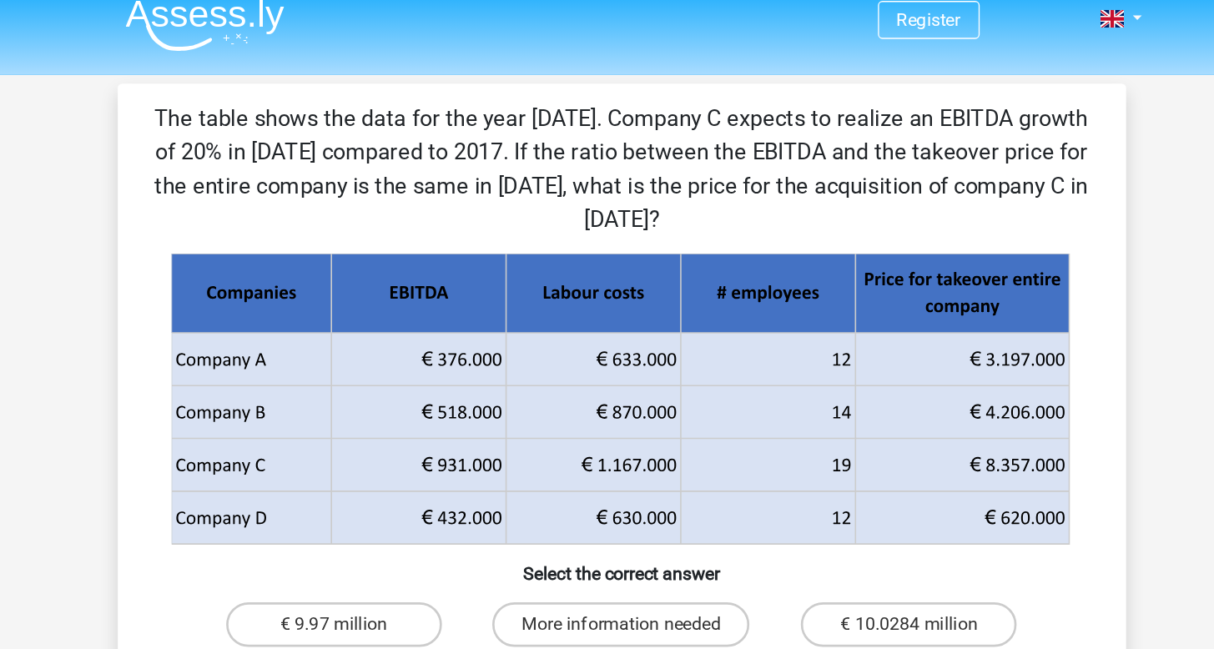
scroll to position [9, 0]
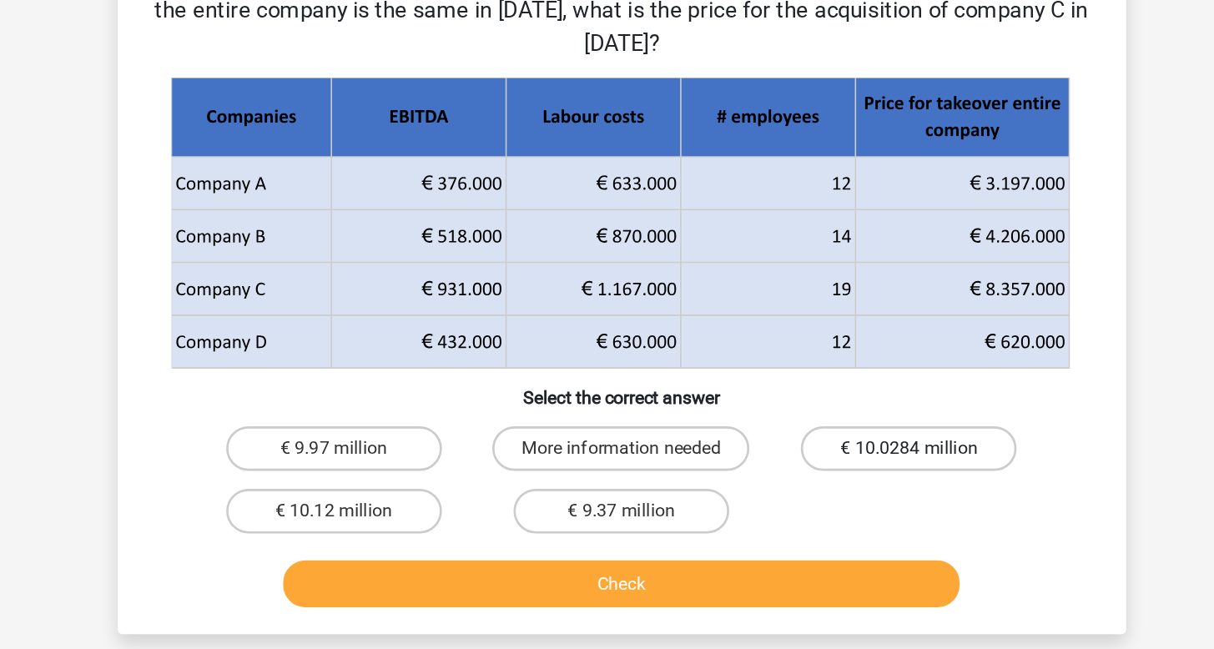
click at [741, 455] on label "€ 10.0284 million" at bounding box center [821, 471] width 161 height 33
click at [822, 472] on input "€ 10.0284 million" at bounding box center [827, 477] width 11 height 11
radio input "true"
click at [583, 555] on button "Check" at bounding box center [607, 572] width 505 height 35
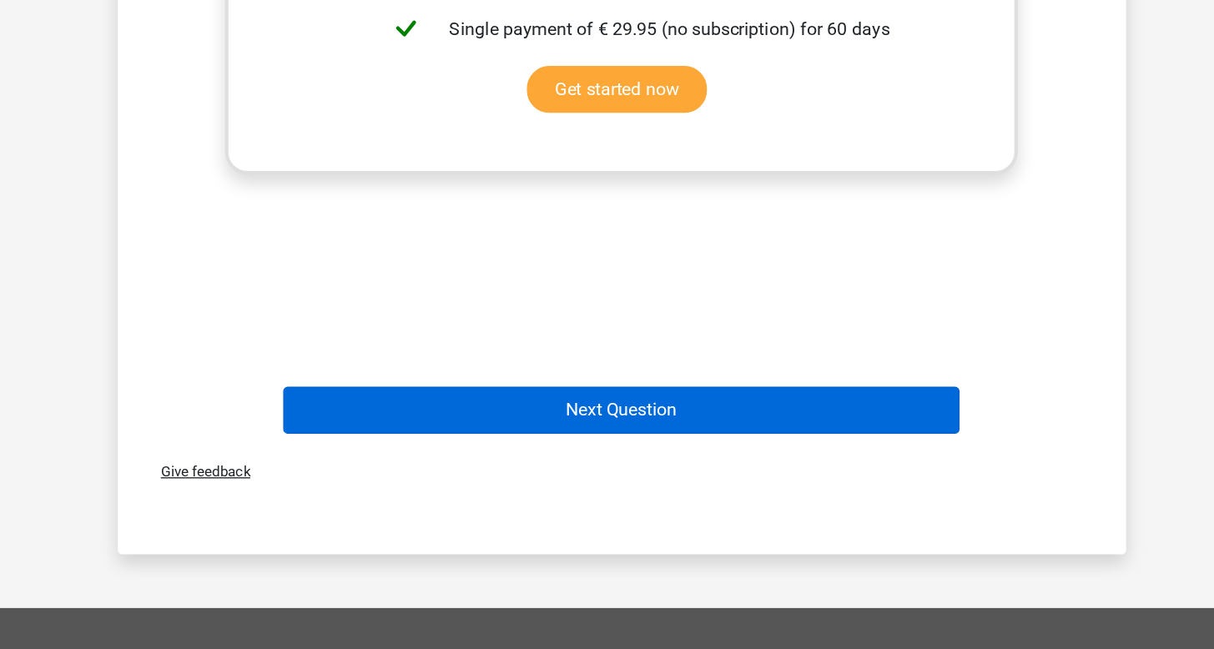
click at [436, 453] on button "Next Question" at bounding box center [607, 470] width 505 height 35
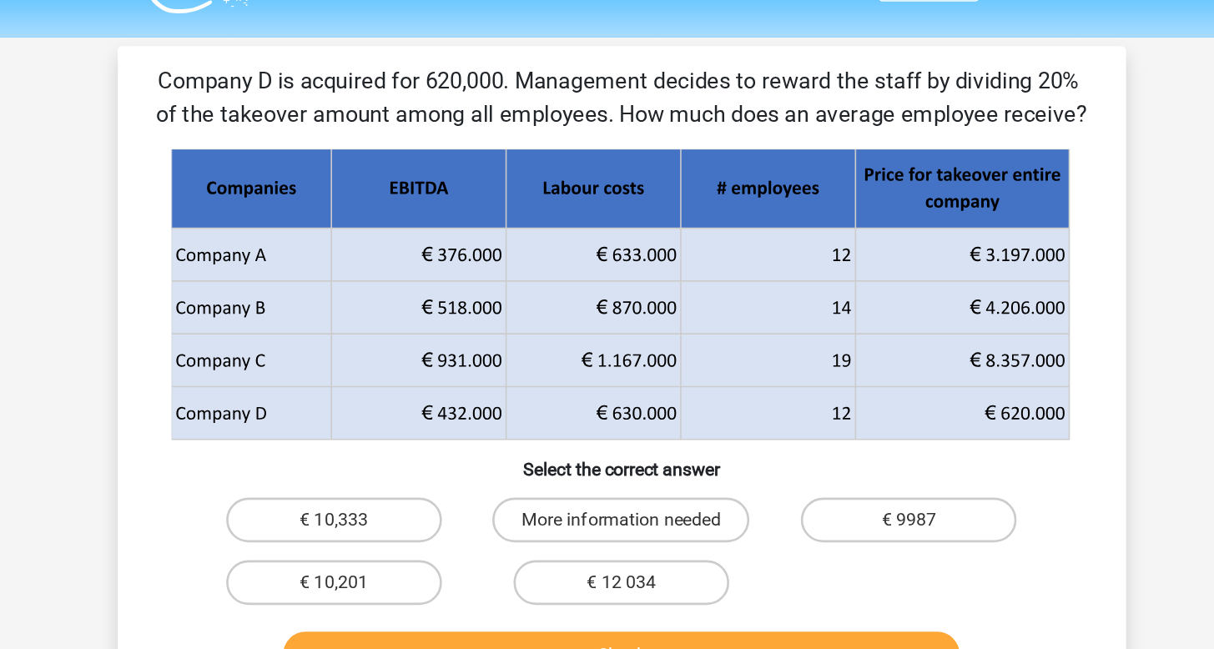
scroll to position [39, 0]
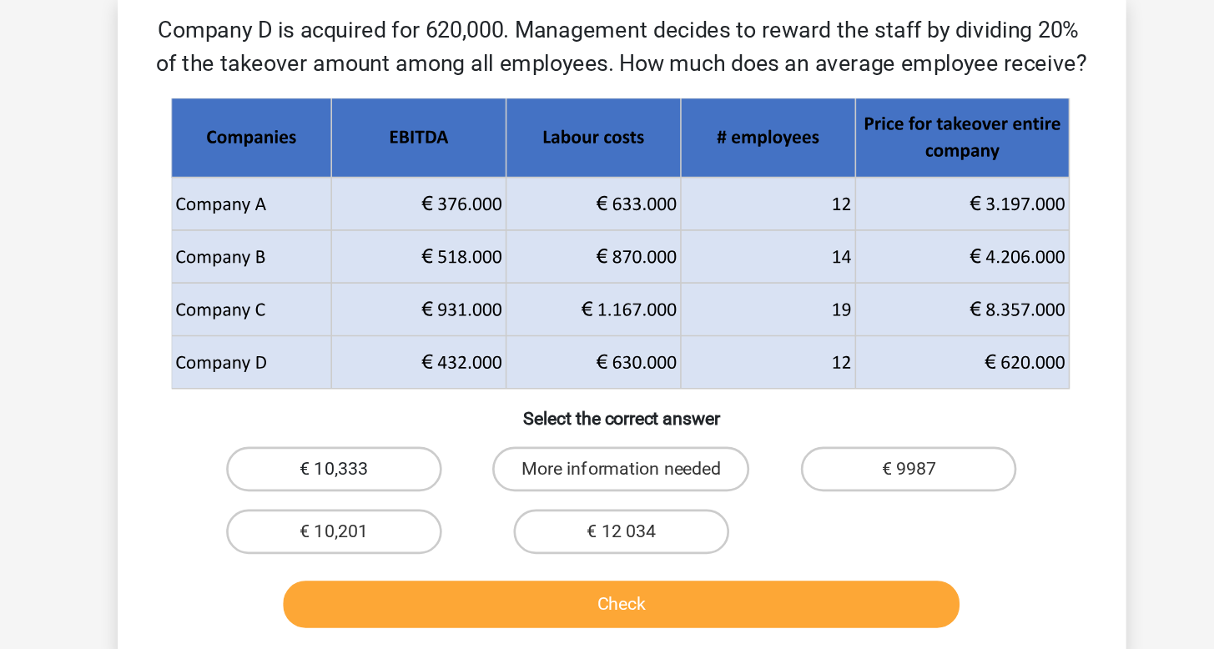
click at [312, 375] on label "€ 10,333" at bounding box center [392, 391] width 161 height 33
click at [392, 391] on input "€ 10,333" at bounding box center [397, 396] width 11 height 11
radio input "true"
click at [355, 475] on button "Check" at bounding box center [607, 492] width 505 height 35
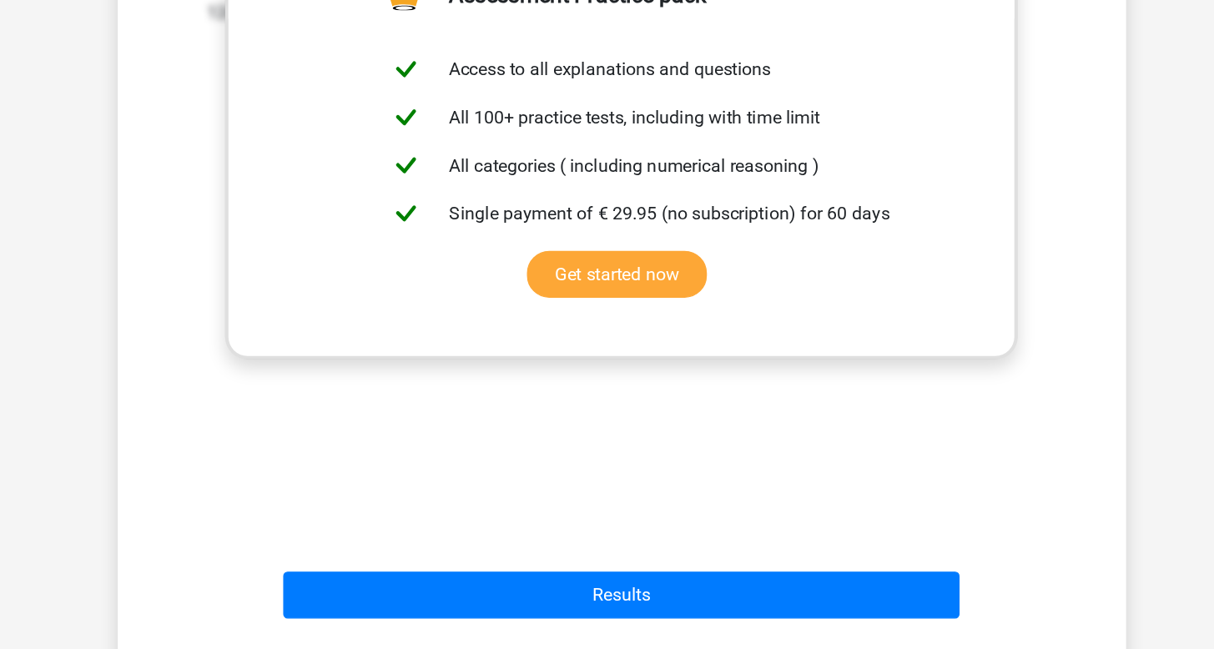
scroll to position [465, 0]
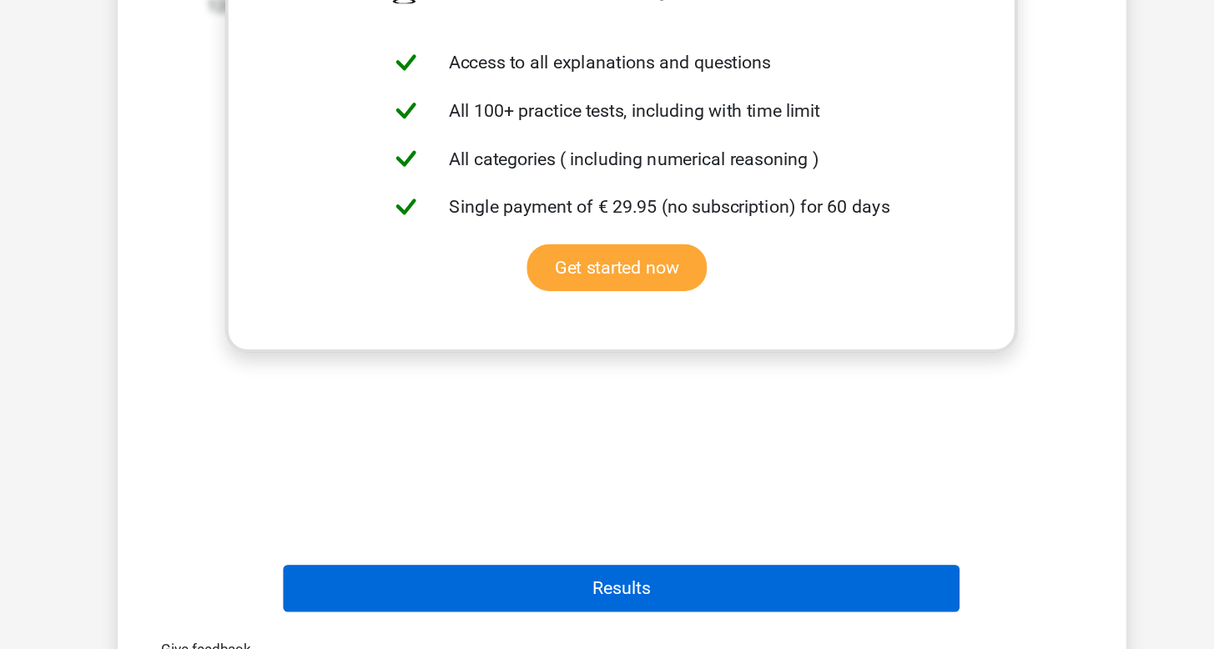
click at [426, 587] on button "Results" at bounding box center [607, 604] width 505 height 35
